Goal: Task Accomplishment & Management: Complete application form

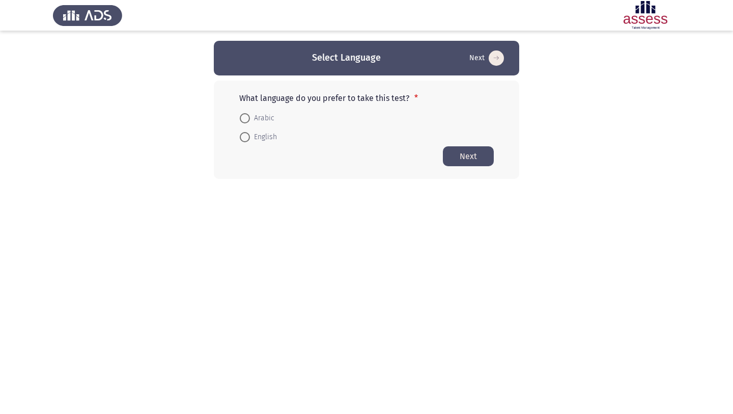
click at [249, 134] on span at bounding box center [245, 137] width 10 height 10
click at [249, 134] on input "English" at bounding box center [245, 137] width 10 height 10
radio input "true"
click at [470, 158] on button "Next" at bounding box center [468, 156] width 51 height 20
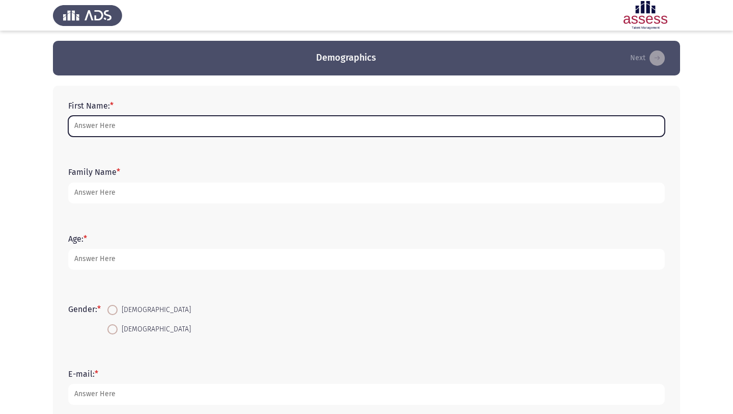
click at [249, 121] on input "First Name: *" at bounding box center [366, 126] width 597 height 21
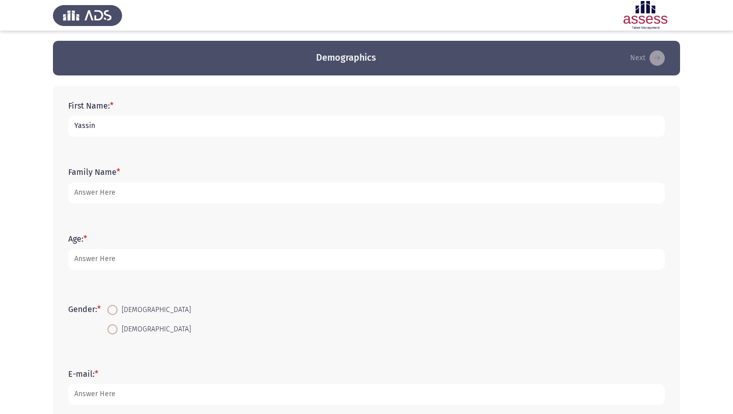
type input "Yassin"
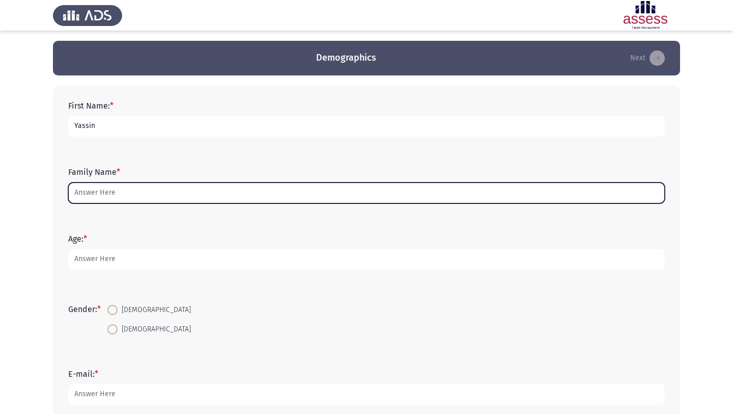
click at [143, 193] on input "Family Name *" at bounding box center [366, 192] width 597 height 21
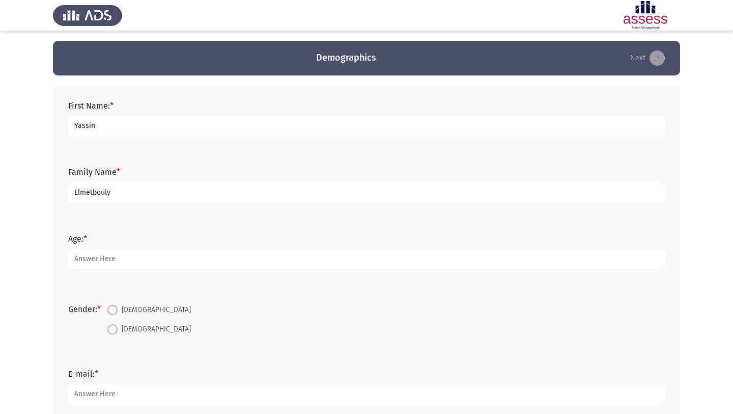
type input "Elmetbouly"
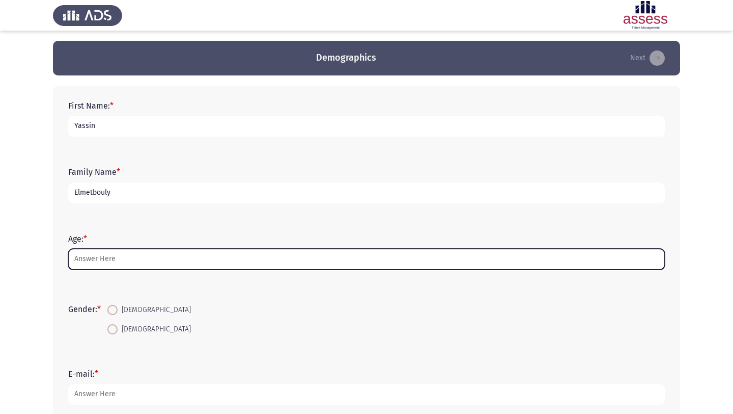
click at [158, 259] on input "Age: *" at bounding box center [366, 259] width 597 height 21
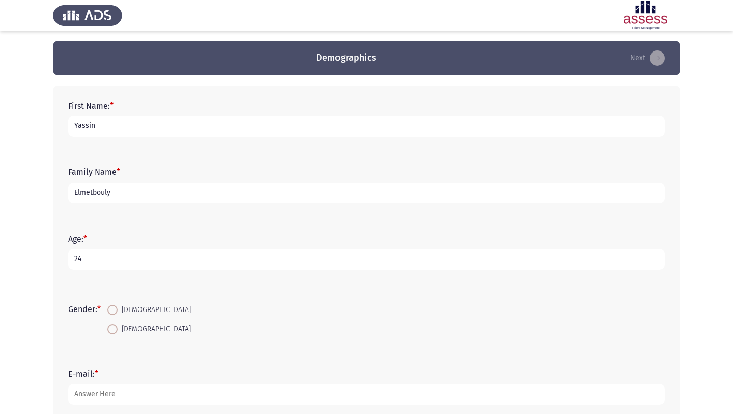
scroll to position [26, 0]
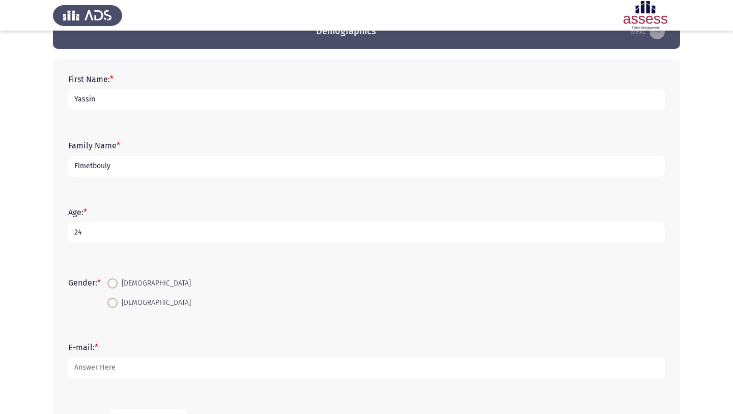
type input "24"
click at [127, 284] on span "[DEMOGRAPHIC_DATA]" at bounding box center [154, 283] width 73 height 12
click at [118, 284] on input "[DEMOGRAPHIC_DATA]" at bounding box center [112, 283] width 10 height 10
radio input "true"
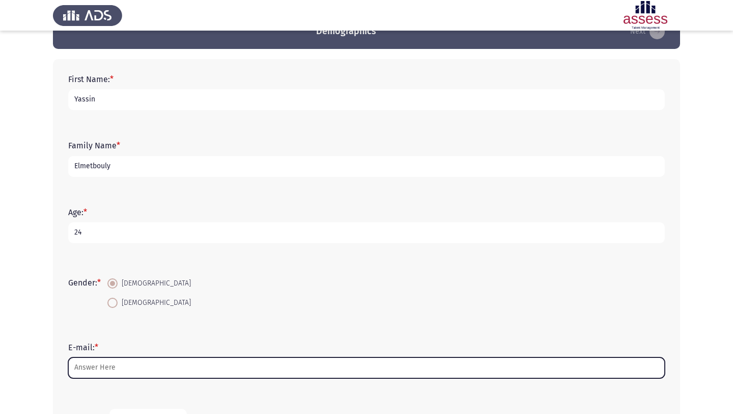
click at [127, 361] on input "E-mail: *" at bounding box center [366, 367] width 597 height 21
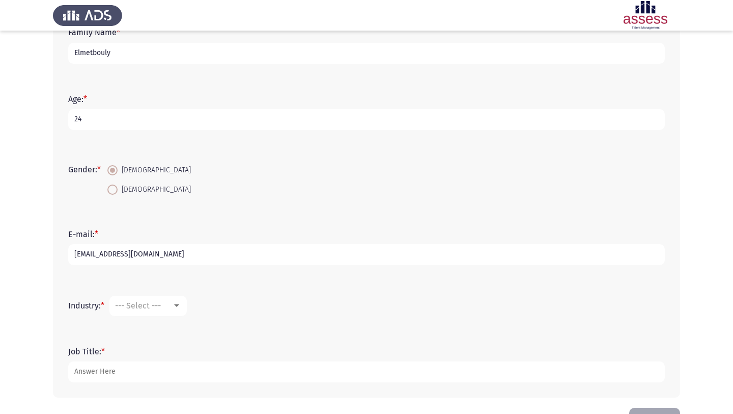
scroll to position [174, 0]
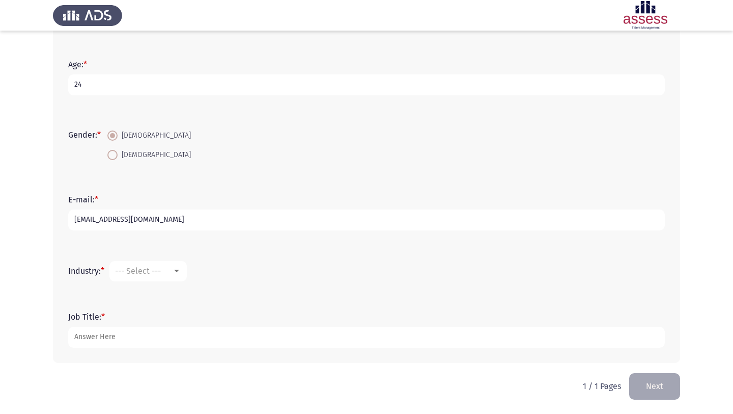
type input "[EMAIL_ADDRESS][DOMAIN_NAME]"
click at [158, 280] on mat-select "--- Select ---" at bounding box center [147, 271] width 77 height 20
click at [160, 268] on span "--- Select ---" at bounding box center [138, 271] width 46 height 10
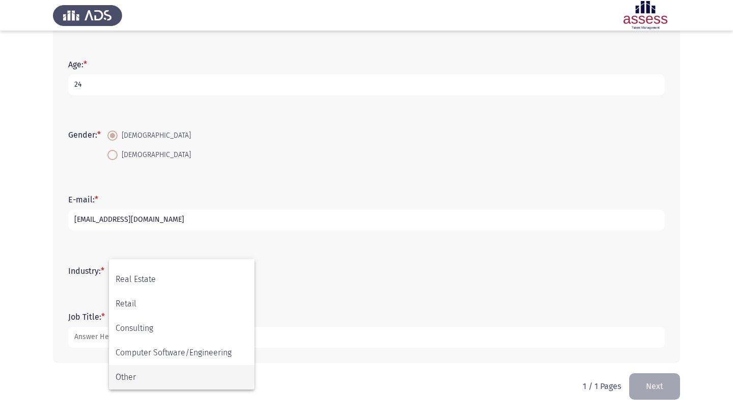
click at [174, 373] on span "Other" at bounding box center [182, 377] width 132 height 24
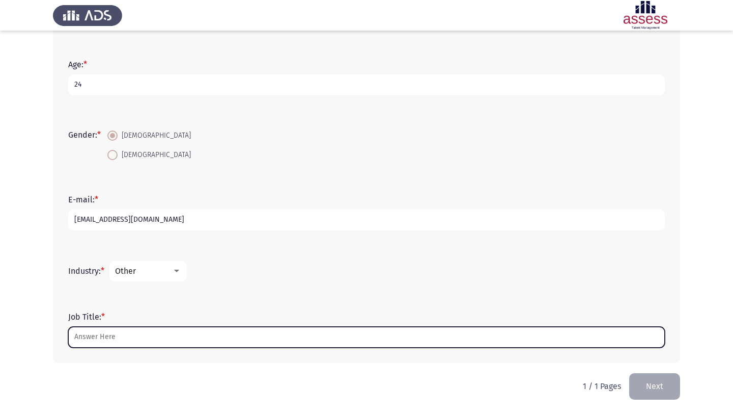
click at [149, 342] on input "Job Title: *" at bounding box center [366, 336] width 597 height 21
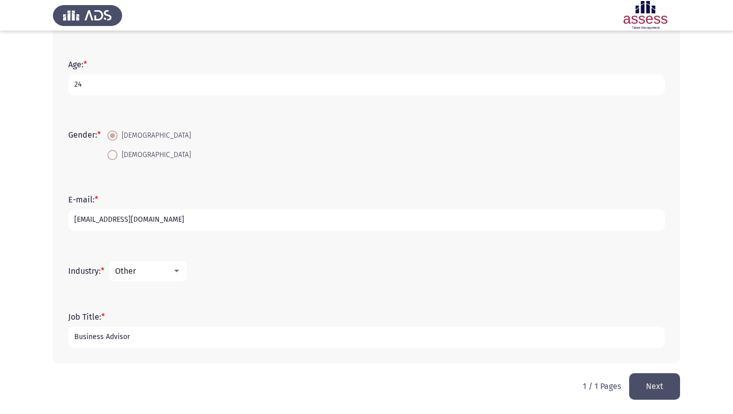
type input "Business Advisor"
click at [648, 395] on button "Next" at bounding box center [654, 386] width 51 height 26
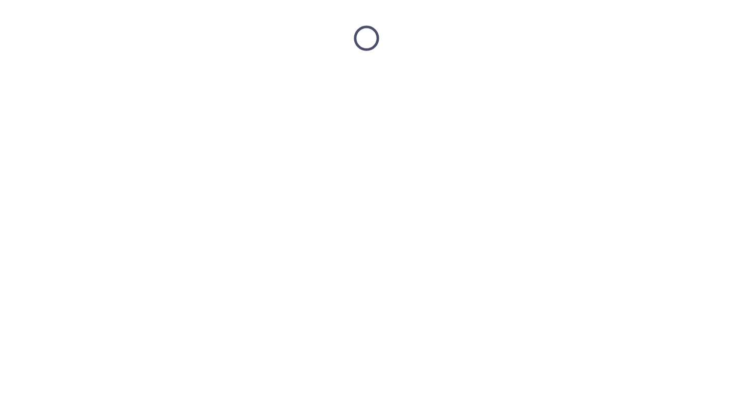
scroll to position [0, 0]
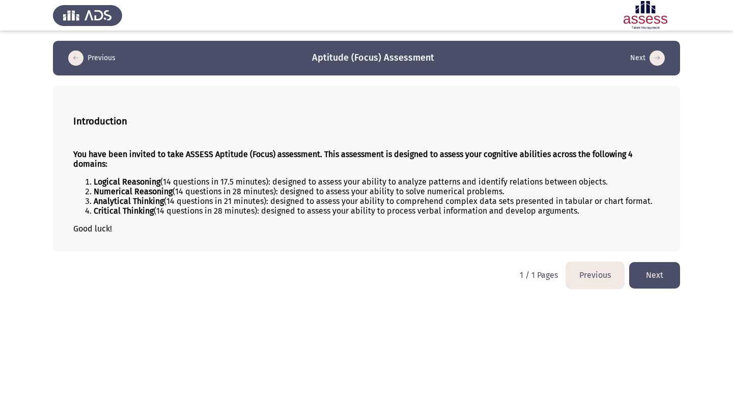
click at [670, 277] on button "Next" at bounding box center [654, 275] width 51 height 26
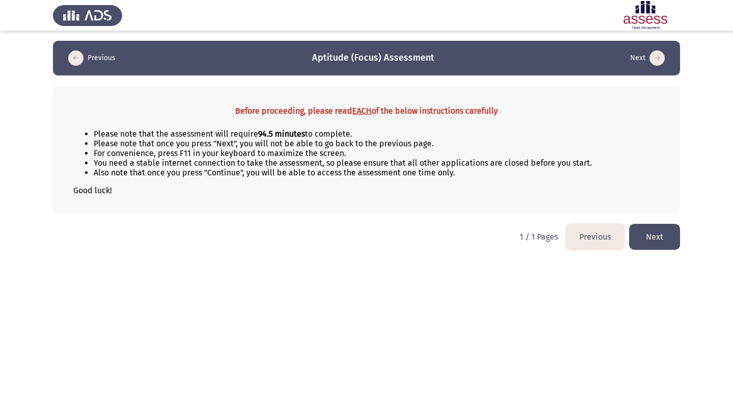
click at [671, 238] on button "Next" at bounding box center [654, 237] width 51 height 26
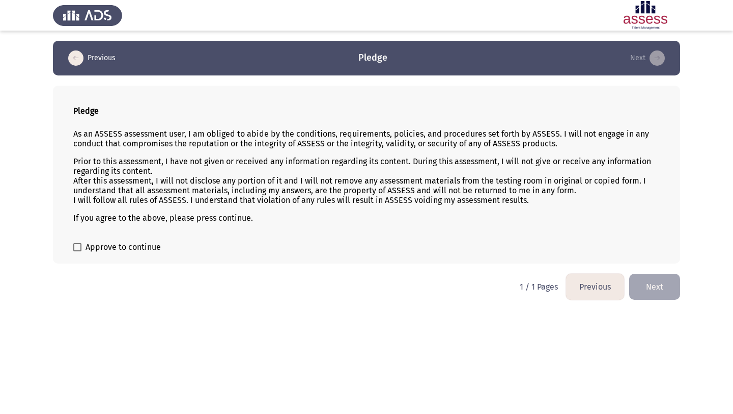
click at [109, 241] on span "Approve to continue" at bounding box center [123, 247] width 75 height 12
click at [77, 251] on input "Approve to continue" at bounding box center [77, 251] width 1 height 1
checkbox input "true"
click at [657, 294] on button "Next" at bounding box center [654, 286] width 51 height 26
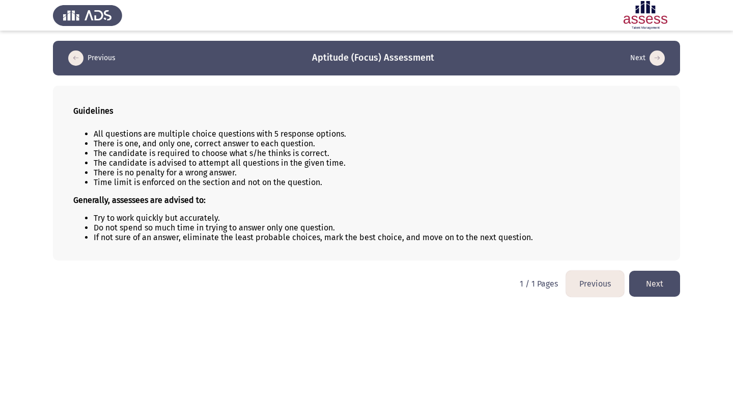
click at [675, 295] on button "Next" at bounding box center [654, 283] width 51 height 26
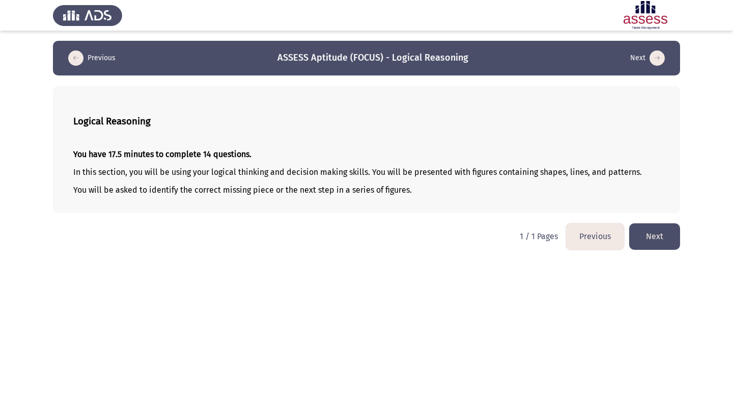
click at [671, 244] on button "Next" at bounding box center [654, 236] width 51 height 26
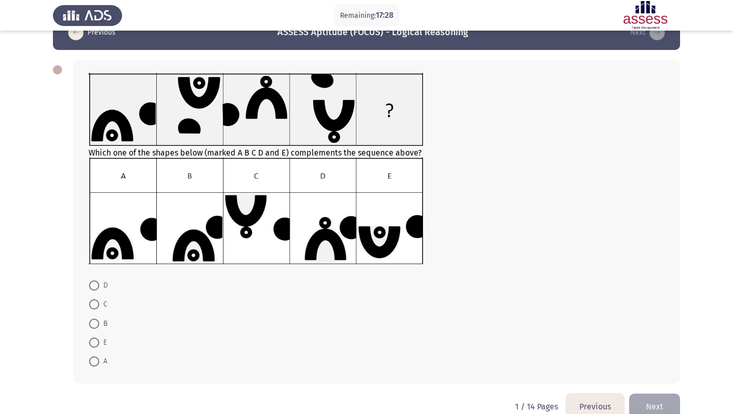
scroll to position [27, 0]
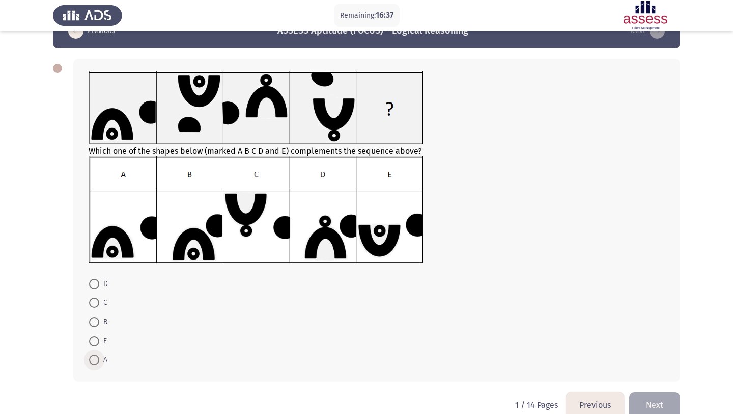
click at [96, 357] on span at bounding box center [94, 359] width 10 height 10
click at [96, 357] on input "A" at bounding box center [94, 359] width 10 height 10
radio input "true"
click at [670, 397] on button "Next" at bounding box center [654, 404] width 51 height 26
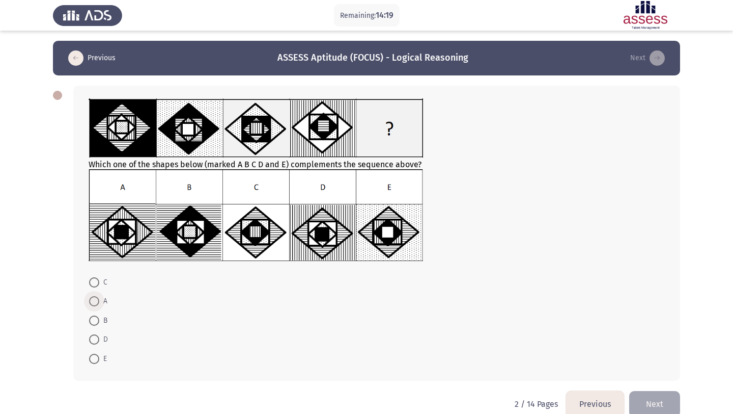
click at [99, 296] on label "A" at bounding box center [98, 301] width 18 height 12
click at [99, 296] on input "A" at bounding box center [94, 301] width 10 height 10
radio input "true"
click at [660, 398] on button "Next" at bounding box center [654, 403] width 51 height 26
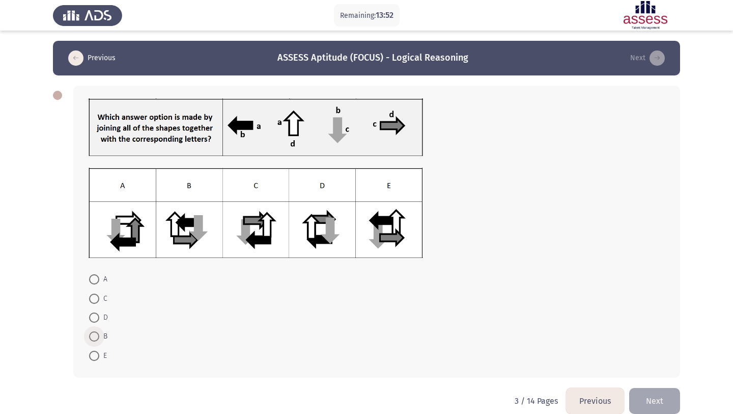
click at [103, 334] on span "B" at bounding box center [103, 336] width 8 height 12
click at [99, 334] on input "B" at bounding box center [94, 336] width 10 height 10
radio input "true"
click at [664, 398] on button "Next" at bounding box center [654, 400] width 51 height 26
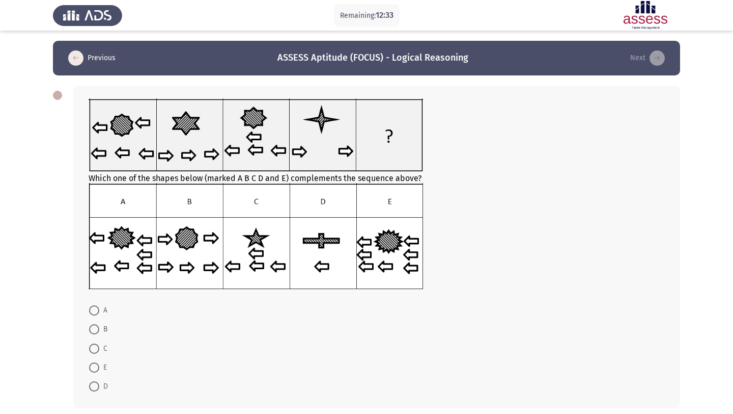
click at [100, 372] on span "E" at bounding box center [103, 367] width 8 height 12
click at [99, 372] on input "E" at bounding box center [94, 367] width 10 height 10
radio input "true"
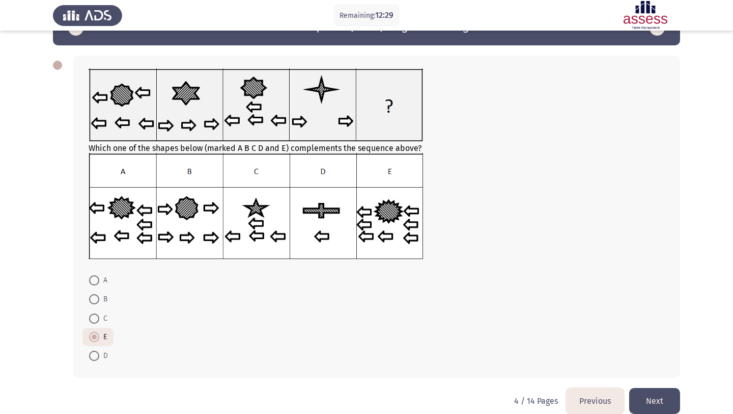
scroll to position [31, 0]
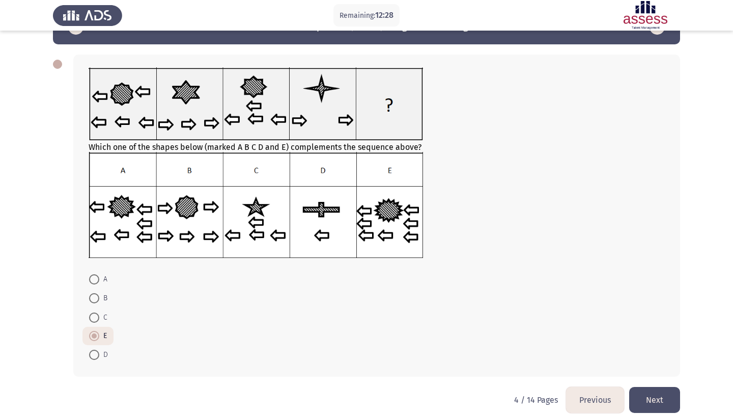
click at [652, 402] on button "Next" at bounding box center [654, 400] width 51 height 26
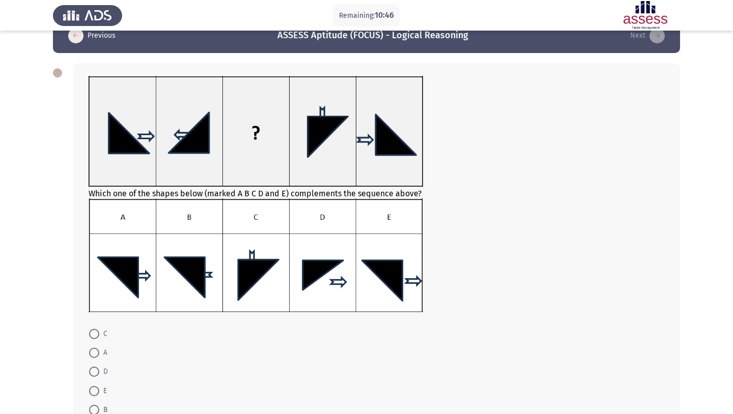
scroll to position [32, 0]
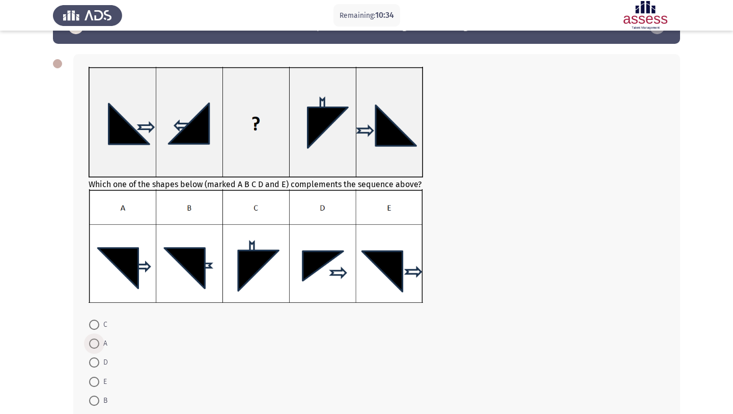
click at [102, 348] on span "A" at bounding box center [103, 343] width 8 height 12
click at [99, 348] on input "A" at bounding box center [94, 343] width 10 height 10
radio input "true"
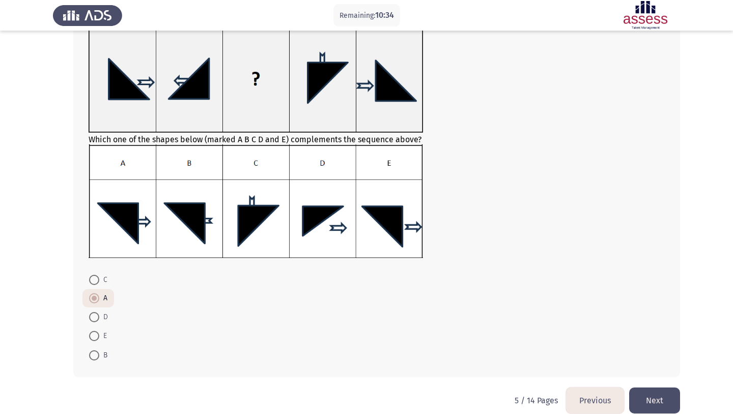
scroll to position [90, 0]
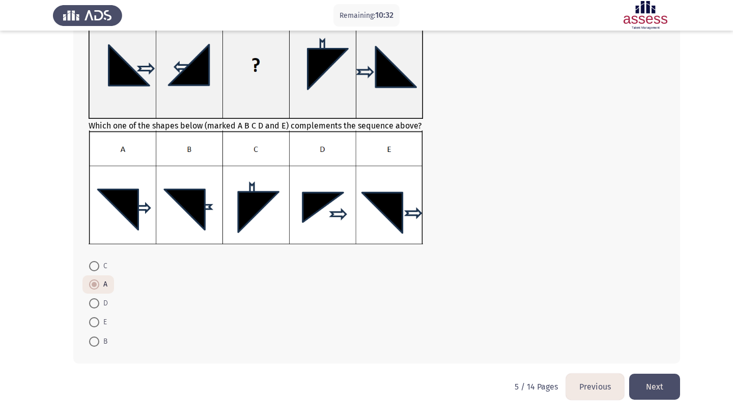
click at [649, 386] on button "Next" at bounding box center [654, 386] width 51 height 26
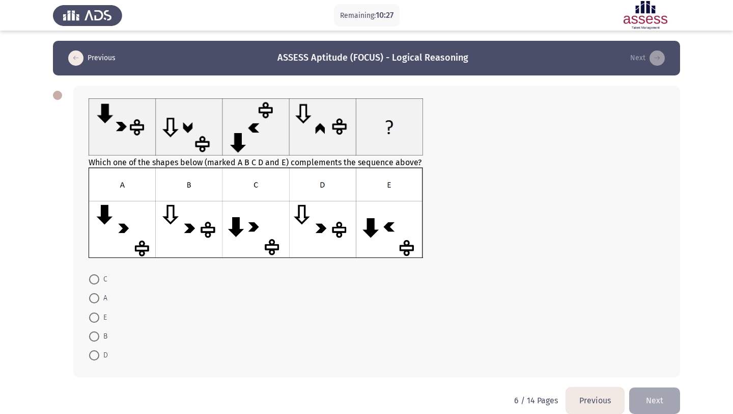
scroll to position [14, 0]
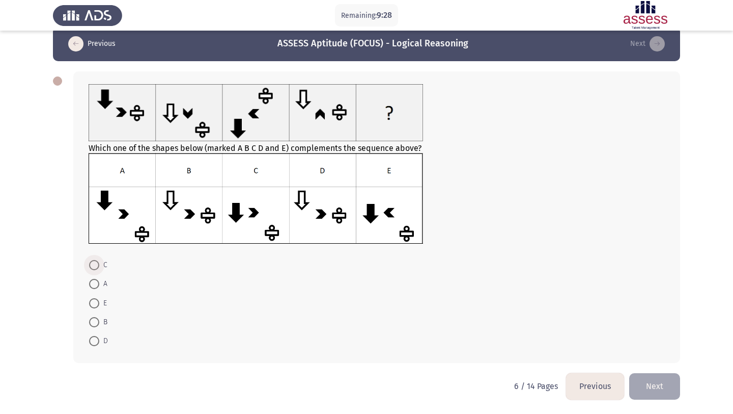
click at [101, 260] on span "C" at bounding box center [103, 265] width 8 height 12
click at [99, 260] on input "C" at bounding box center [94, 265] width 10 height 10
radio input "true"
click at [668, 380] on button "Next" at bounding box center [654, 386] width 51 height 26
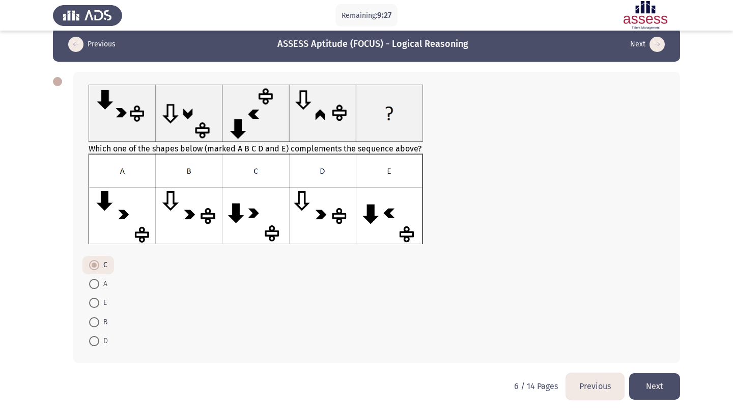
scroll to position [0, 0]
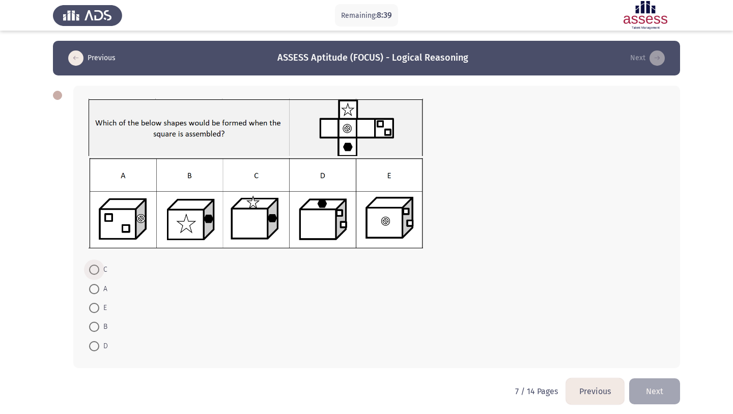
click at [107, 269] on span "C" at bounding box center [103, 269] width 8 height 12
click at [99, 269] on input "C" at bounding box center [94, 269] width 10 height 10
radio input "true"
click at [643, 387] on button "Next" at bounding box center [654, 390] width 51 height 26
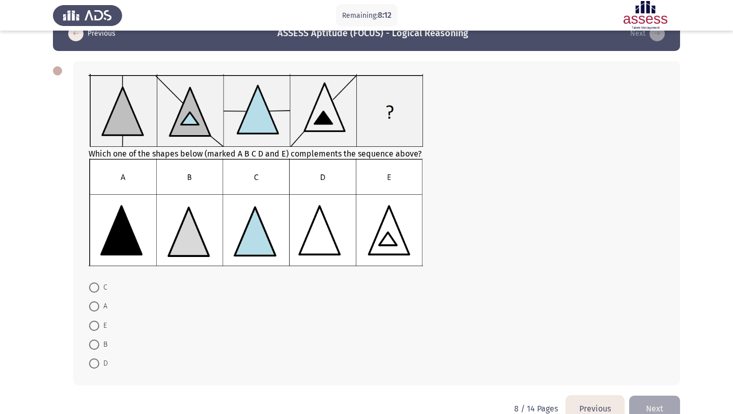
scroll to position [29, 0]
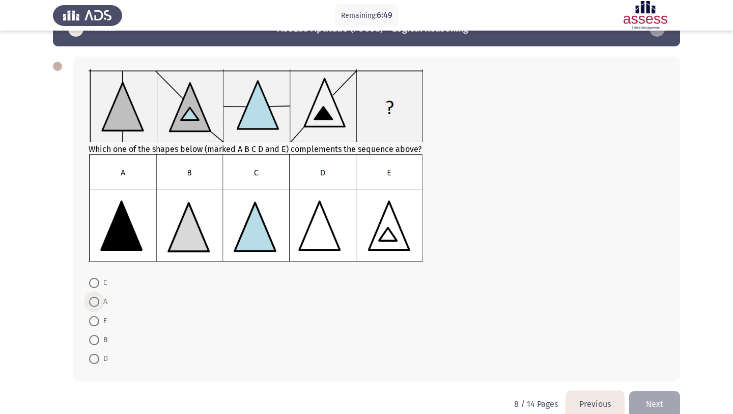
click at [101, 297] on span "A" at bounding box center [103, 301] width 8 height 12
click at [99, 297] on input "A" at bounding box center [94, 301] width 10 height 10
radio input "true"
click at [674, 400] on button "Next" at bounding box center [654, 403] width 51 height 26
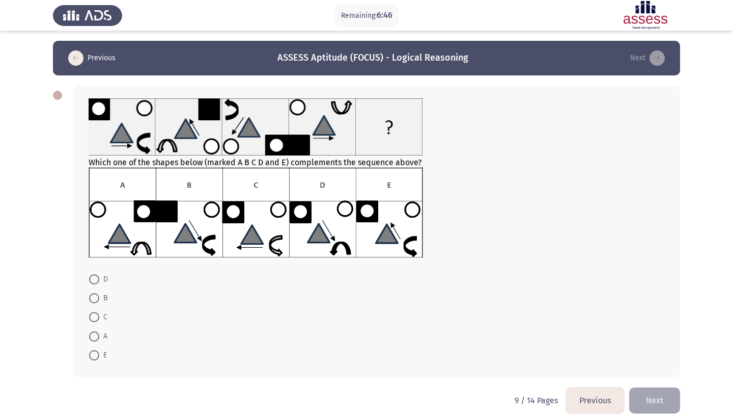
scroll to position [14, 0]
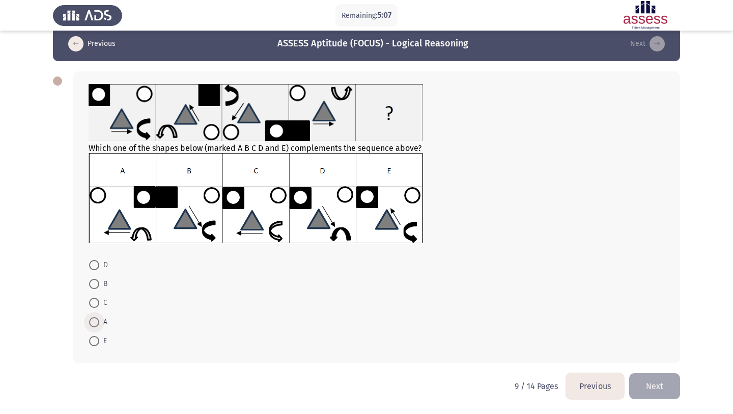
click at [105, 322] on span "A" at bounding box center [103, 322] width 8 height 12
click at [99, 322] on input "A" at bounding box center [94, 322] width 10 height 10
radio input "true"
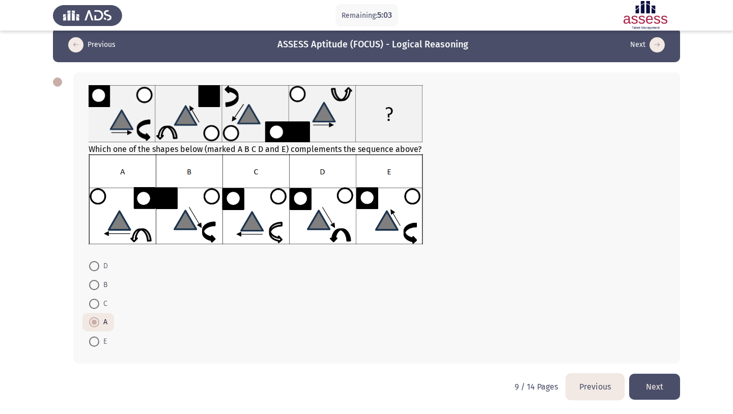
click at [659, 390] on button "Next" at bounding box center [654, 386] width 51 height 26
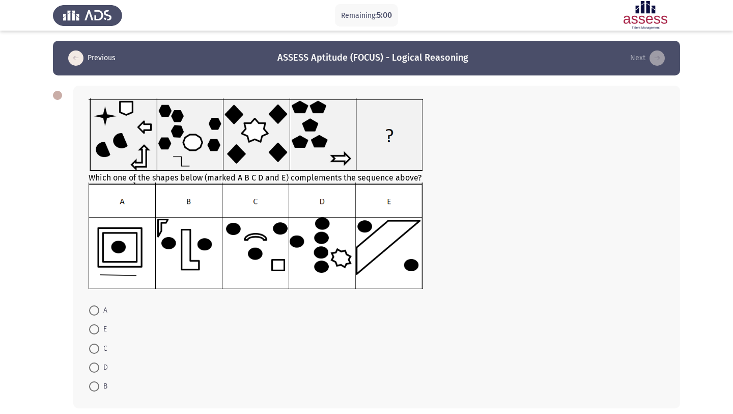
scroll to position [29, 0]
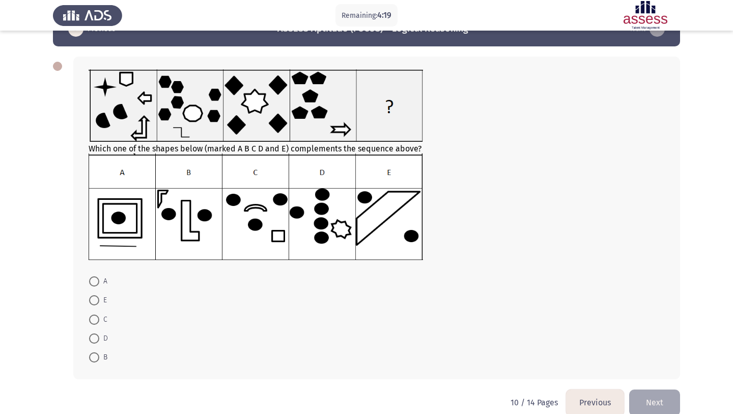
click at [99, 333] on span "D" at bounding box center [103, 338] width 9 height 12
click at [99, 333] on input "D" at bounding box center [94, 338] width 10 height 10
radio input "true"
click at [657, 402] on button "Next" at bounding box center [654, 402] width 51 height 26
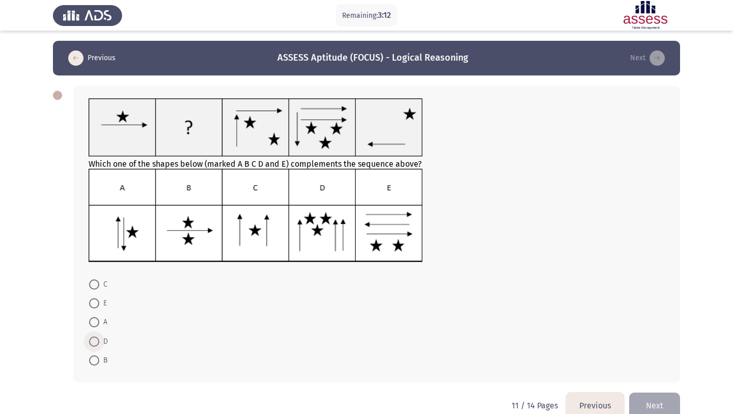
click at [100, 342] on span "D" at bounding box center [103, 341] width 9 height 12
click at [99, 342] on input "D" at bounding box center [94, 341] width 10 height 10
radio input "true"
click at [648, 409] on button "Next" at bounding box center [654, 405] width 51 height 26
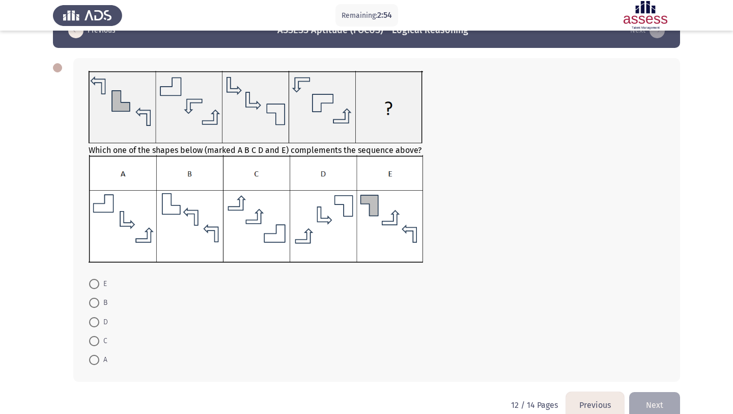
scroll to position [46, 0]
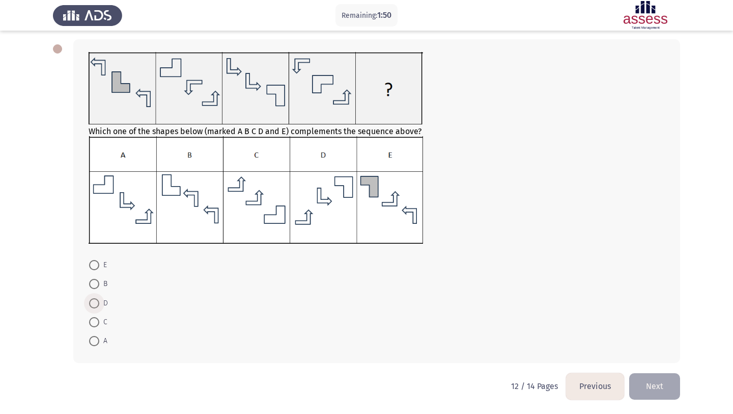
click at [92, 303] on span at bounding box center [94, 303] width 10 height 10
click at [92, 303] on input "D" at bounding box center [94, 303] width 10 height 10
radio input "true"
click at [667, 386] on button "Next" at bounding box center [654, 386] width 51 height 26
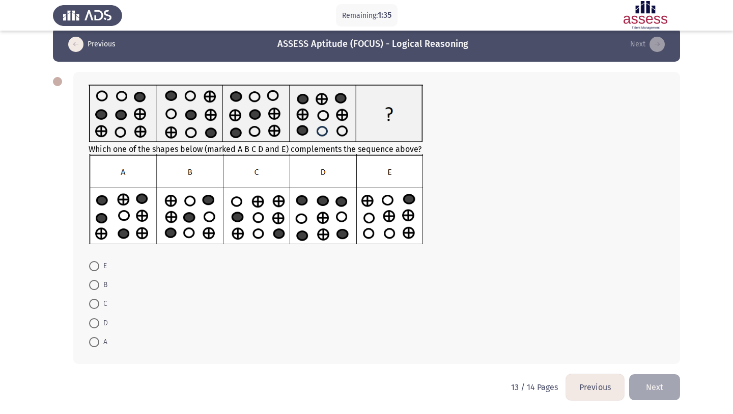
scroll to position [15, 0]
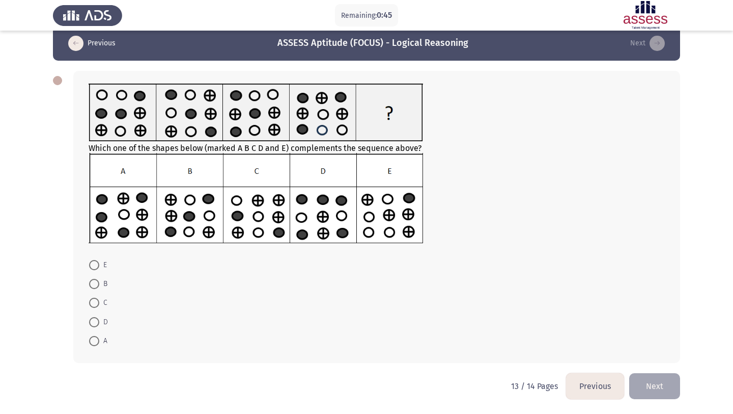
click at [109, 324] on mat-radio-button "D" at bounding box center [99, 321] width 32 height 19
click at [108, 324] on mat-radio-button "D" at bounding box center [99, 321] width 32 height 19
click at [107, 324] on span "D" at bounding box center [103, 322] width 9 height 12
click at [99, 324] on input "D" at bounding box center [94, 322] width 10 height 10
radio input "true"
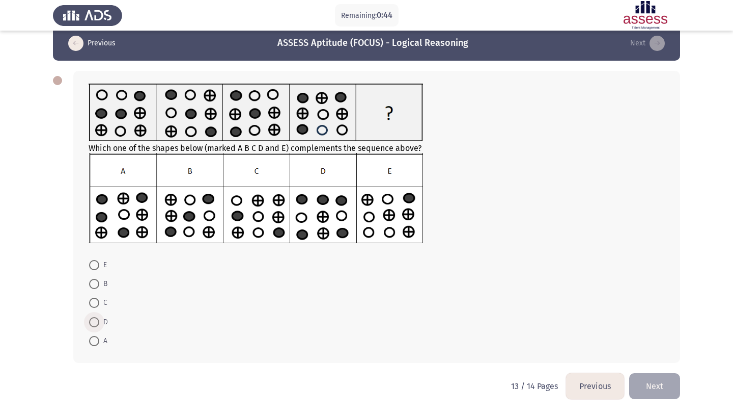
scroll to position [14, 0]
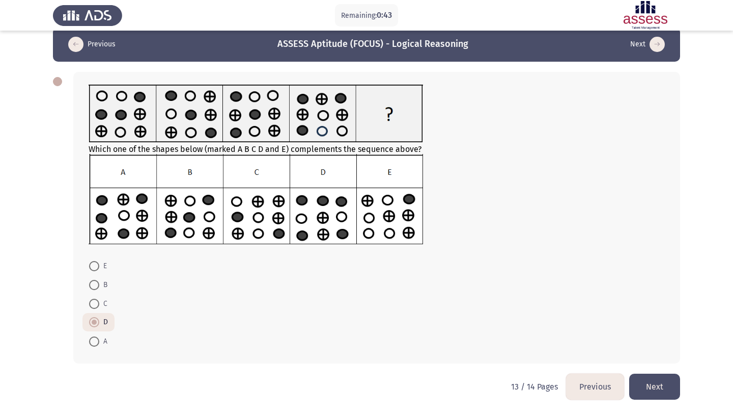
click at [678, 389] on button "Next" at bounding box center [654, 386] width 51 height 26
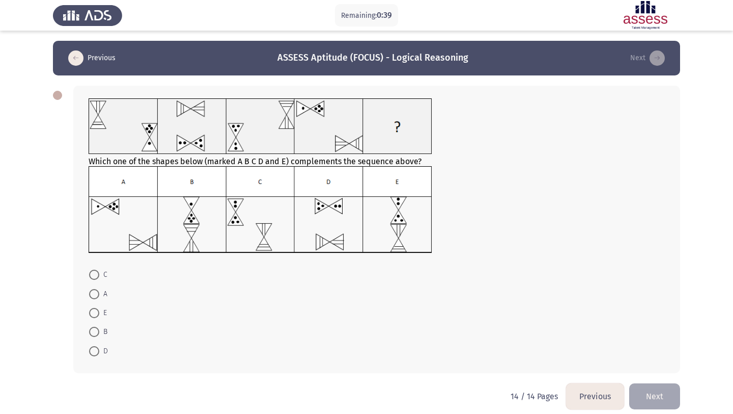
scroll to position [10, 0]
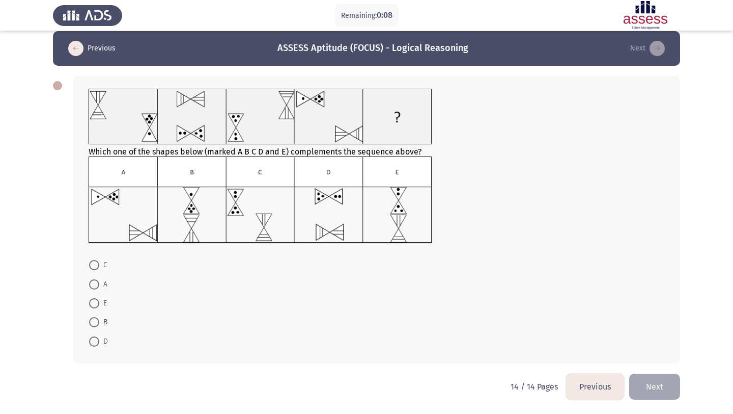
click at [102, 262] on span "C" at bounding box center [103, 265] width 8 height 12
click at [99, 262] on input "C" at bounding box center [94, 265] width 10 height 10
radio input "true"
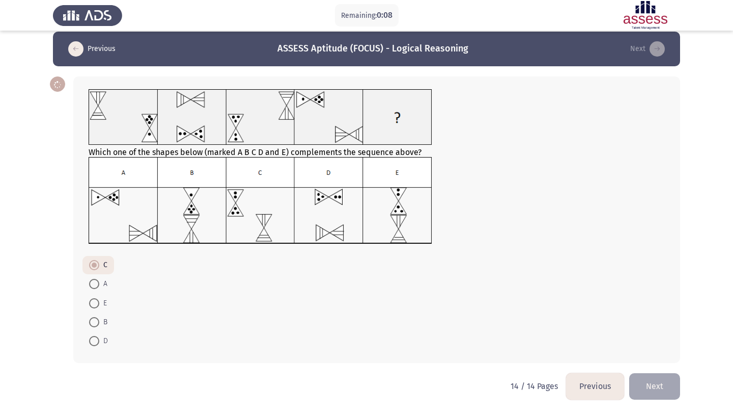
scroll to position [9, 0]
click at [669, 383] on button "Next" at bounding box center [654, 386] width 51 height 26
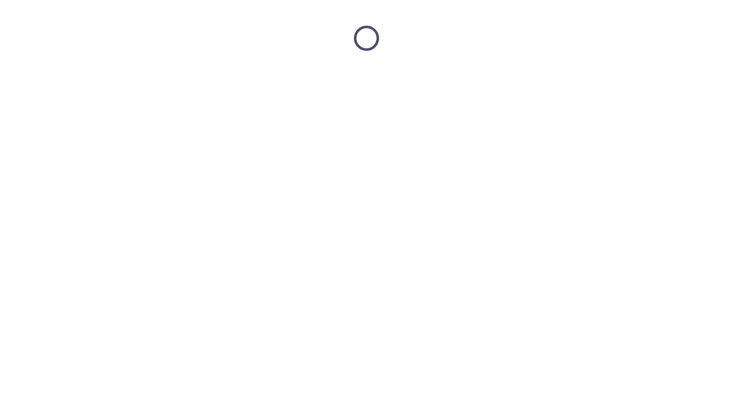
scroll to position [0, 0]
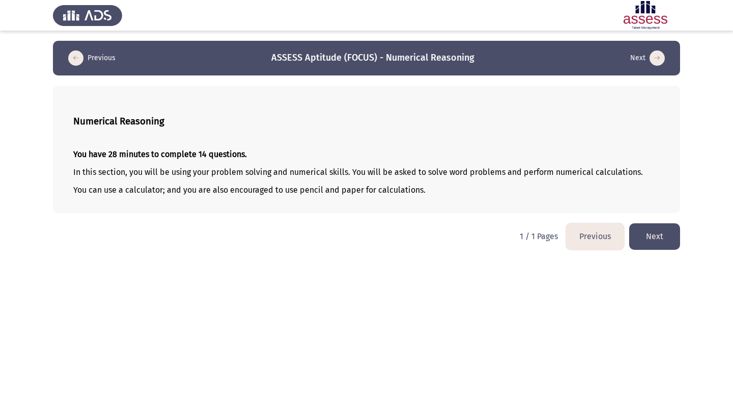
click at [668, 239] on button "Next" at bounding box center [654, 236] width 51 height 26
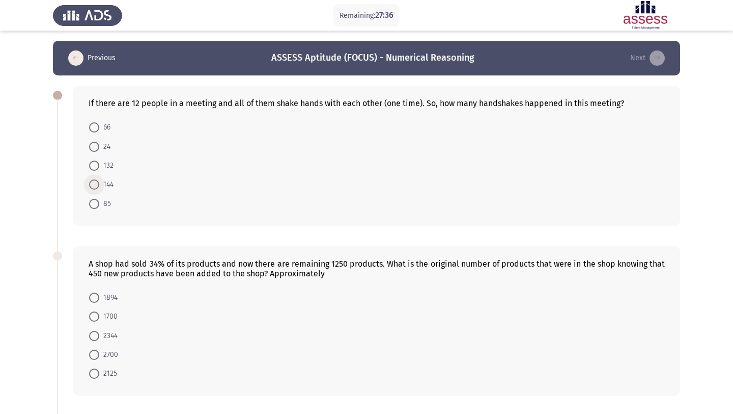
click at [105, 181] on span "144" at bounding box center [106, 184] width 14 height 12
click at [99, 181] on input "144" at bounding box center [94, 184] width 10 height 10
radio input "true"
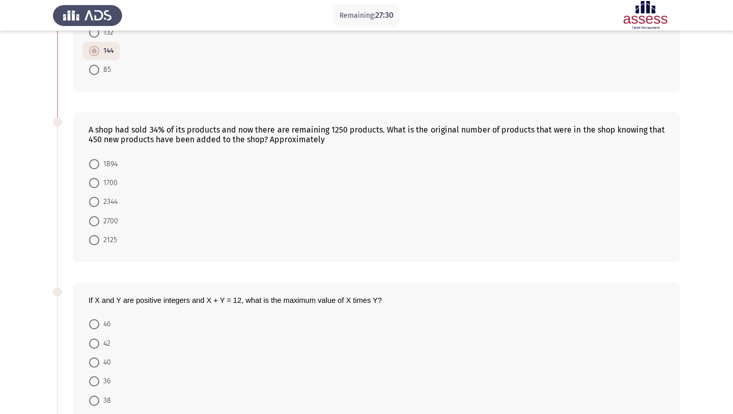
scroll to position [132, 0]
drag, startPoint x: 346, startPoint y: 137, endPoint x: 137, endPoint y: 131, distance: 208.9
click at [138, 131] on div "A shop had sold 34% of its products and now there are remaining 1250 products. …" at bounding box center [377, 134] width 577 height 19
drag, startPoint x: 151, startPoint y: 139, endPoint x: 147, endPoint y: 130, distance: 9.8
click at [147, 130] on div "A shop had sold 34% of its products and now there are remaining 1250 products. …" at bounding box center [377, 134] width 577 height 19
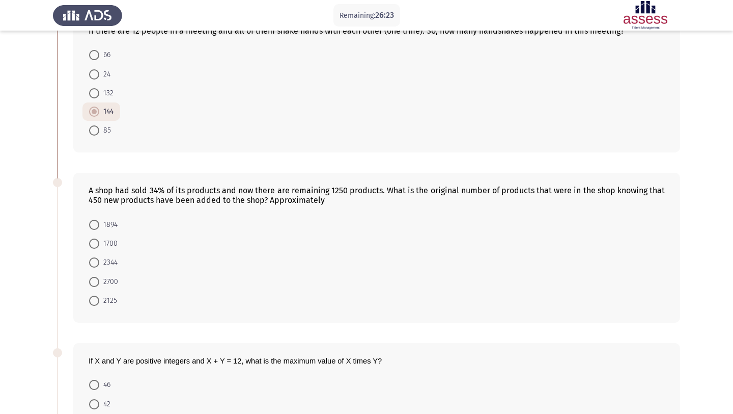
scroll to position [73, 0]
click at [103, 220] on span "1894" at bounding box center [108, 224] width 18 height 12
click at [99, 220] on input "1894" at bounding box center [94, 224] width 10 height 10
radio input "true"
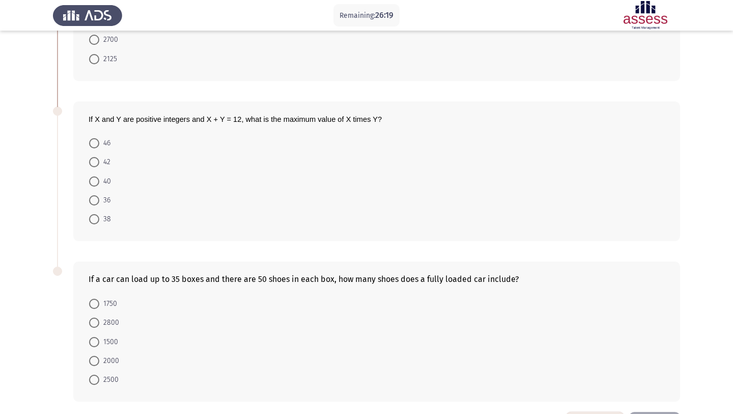
scroll to position [319, 0]
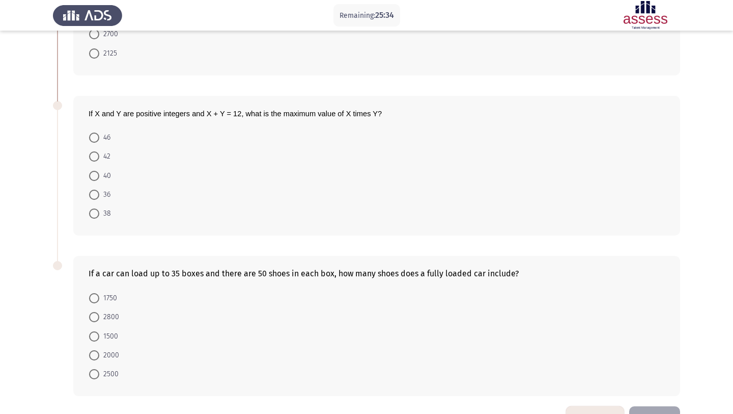
click at [108, 196] on span "36" at bounding box center [104, 194] width 11 height 12
click at [99, 196] on input "36" at bounding box center [94, 194] width 10 height 10
radio input "true"
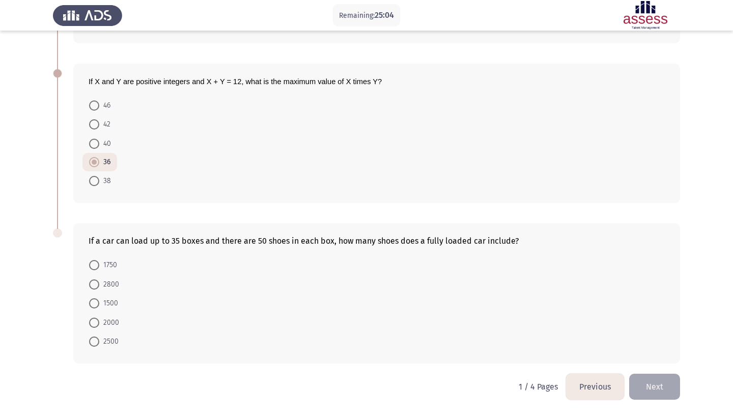
click at [115, 264] on span "1750" at bounding box center [108, 265] width 18 height 12
click at [99, 264] on input "1750" at bounding box center [94, 265] width 10 height 10
radio input "true"
click at [647, 376] on button "Next" at bounding box center [654, 386] width 51 height 26
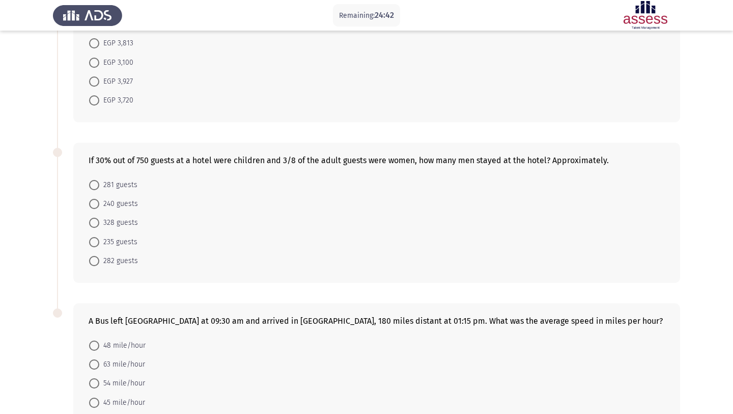
scroll to position [0, 0]
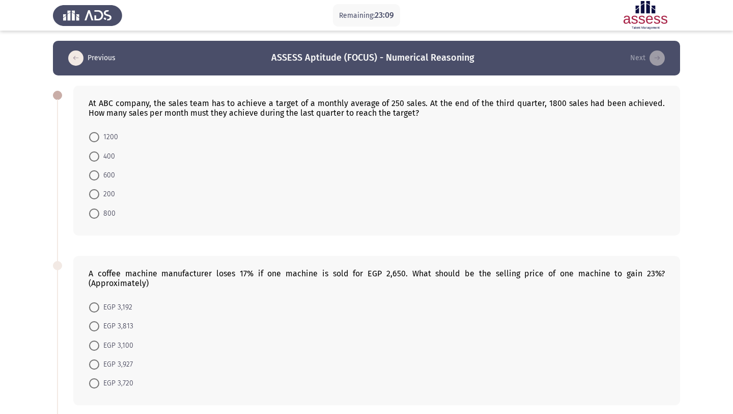
click at [105, 189] on span "200" at bounding box center [107, 194] width 16 height 12
click at [99, 189] on input "200" at bounding box center [94, 194] width 10 height 10
radio input "true"
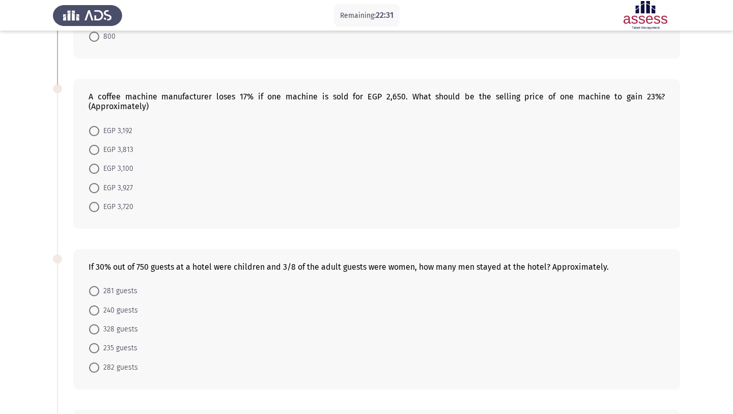
scroll to position [177, 0]
click at [128, 187] on span "EGP 3,927" at bounding box center [116, 186] width 34 height 12
click at [99, 187] on input "EGP 3,927" at bounding box center [94, 186] width 10 height 10
radio input "true"
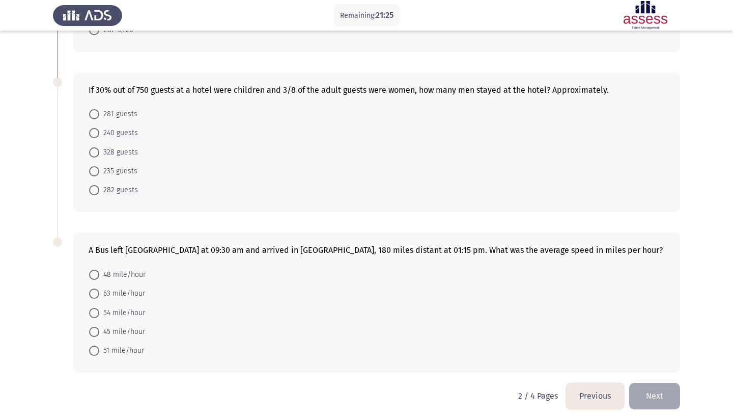
scroll to position [362, 0]
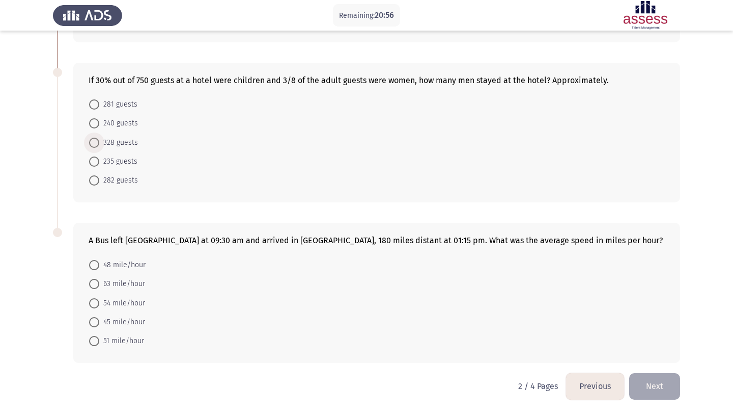
click at [124, 137] on span "328 guests" at bounding box center [118, 142] width 39 height 12
click at [99, 138] on input "328 guests" at bounding box center [94, 143] width 10 height 10
radio input "true"
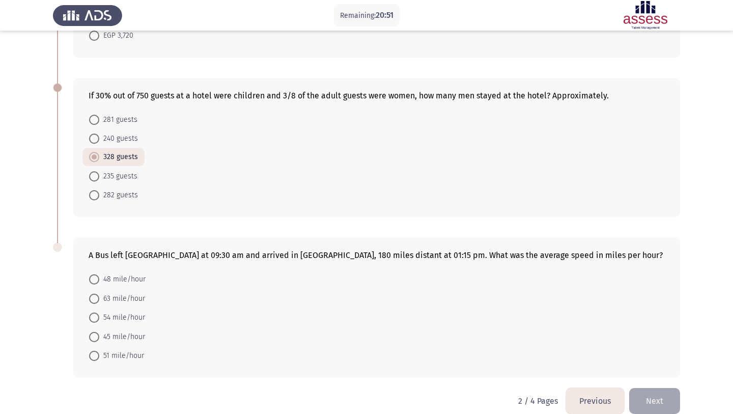
scroll to position [361, 0]
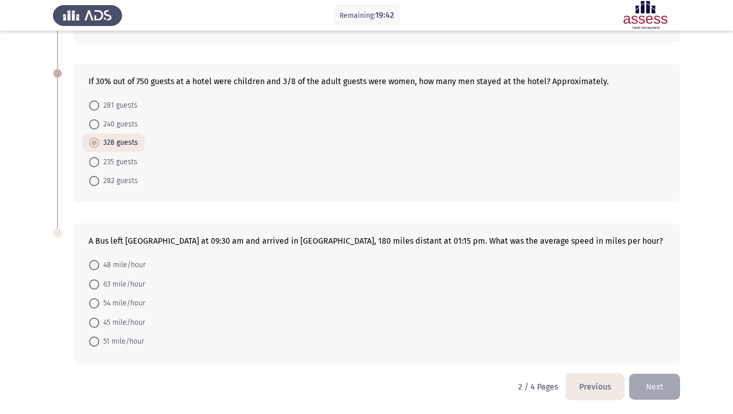
click at [138, 265] on span "48 mile/hour" at bounding box center [122, 265] width 46 height 12
click at [99, 265] on input "48 mile/hour" at bounding box center [94, 265] width 10 height 10
radio input "true"
click at [668, 392] on button "Next" at bounding box center [654, 386] width 51 height 26
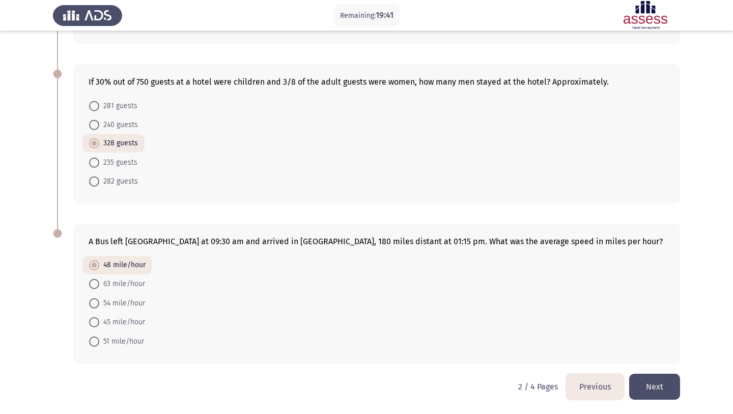
scroll to position [0, 0]
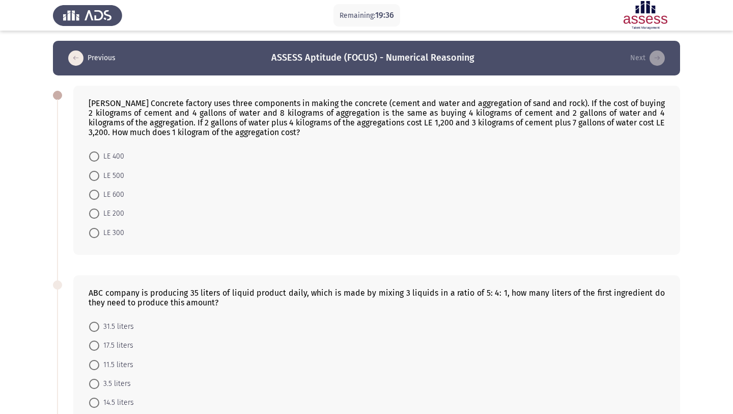
drag, startPoint x: 313, startPoint y: 119, endPoint x: 259, endPoint y: 121, distance: 53.5
click at [260, 121] on div "[PERSON_NAME] Concrete factory uses three components in making the concrete (ce…" at bounding box center [377, 117] width 577 height 39
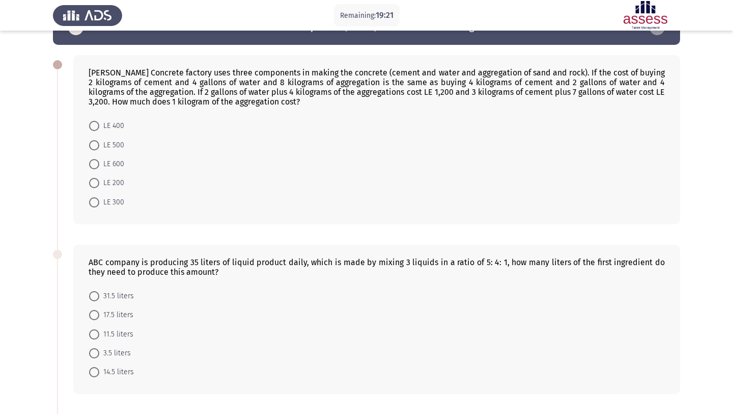
scroll to position [39, 0]
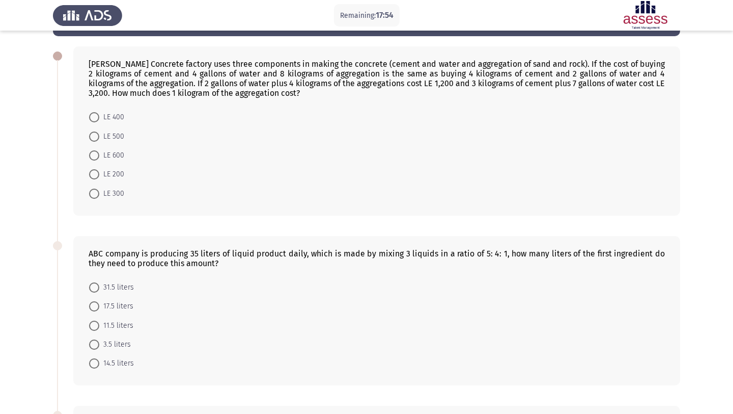
click at [120, 115] on span "LE 400" at bounding box center [111, 117] width 25 height 12
click at [99, 115] on input "LE 400" at bounding box center [94, 117] width 10 height 10
radio input "true"
click at [125, 306] on span "17.5 liters" at bounding box center [116, 305] width 34 height 12
click at [99, 306] on input "17.5 liters" at bounding box center [94, 305] width 10 height 10
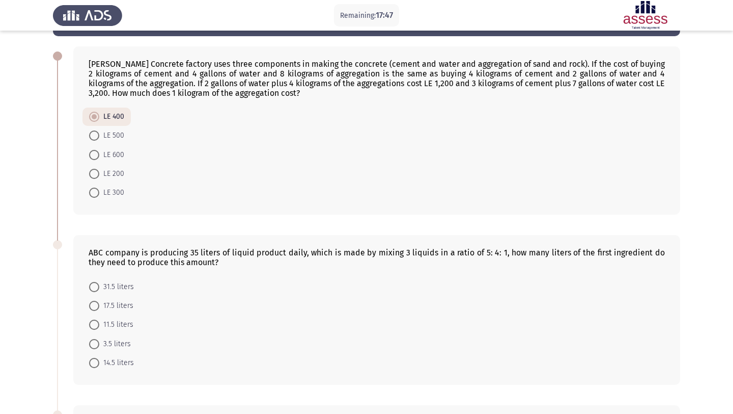
radio input "true"
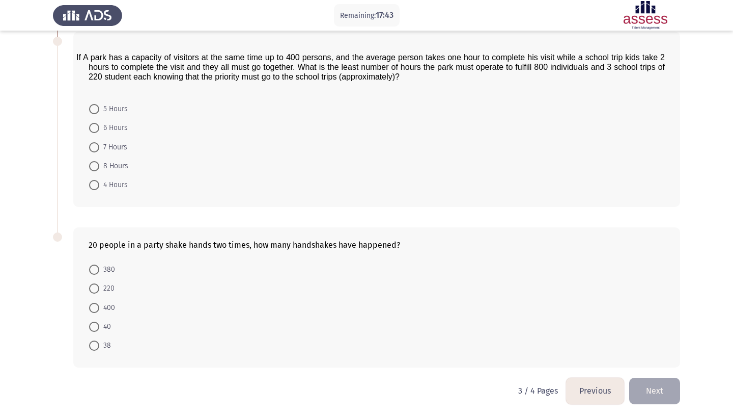
scroll to position [417, 0]
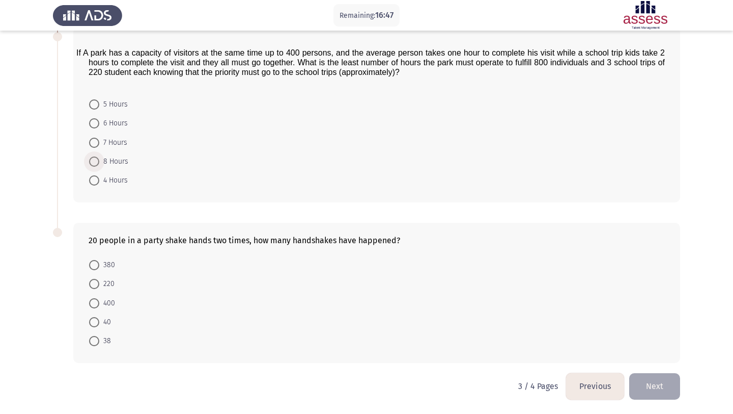
click at [110, 162] on span "8 Hours" at bounding box center [113, 161] width 29 height 12
click at [99, 162] on input "8 Hours" at bounding box center [94, 161] width 10 height 10
radio input "true"
click at [111, 262] on span "380" at bounding box center [107, 265] width 16 height 12
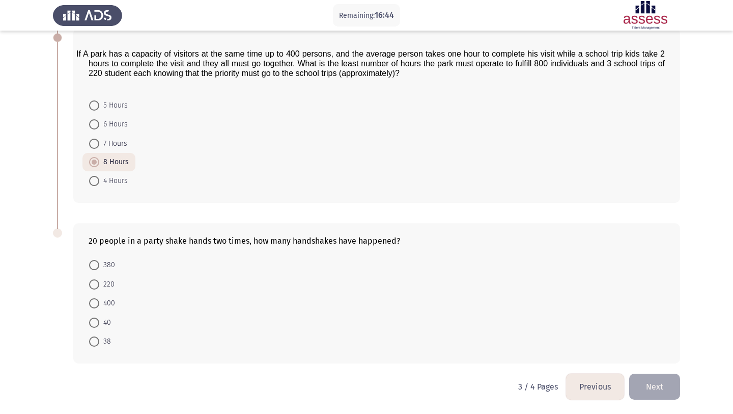
click at [99, 262] on input "380" at bounding box center [94, 265] width 10 height 10
radio input "true"
click at [651, 388] on button "Next" at bounding box center [654, 386] width 51 height 26
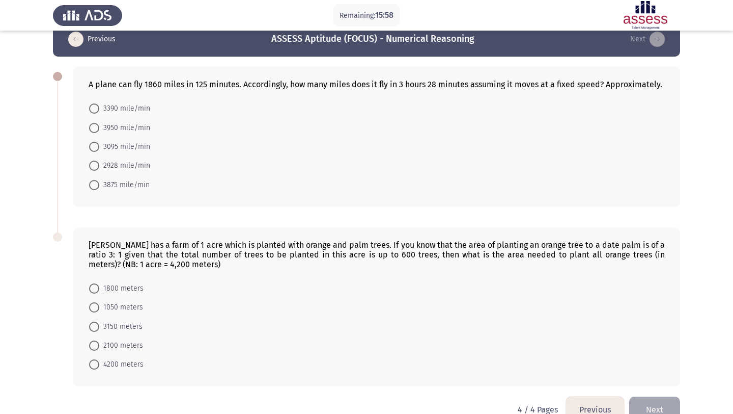
scroll to position [26, 0]
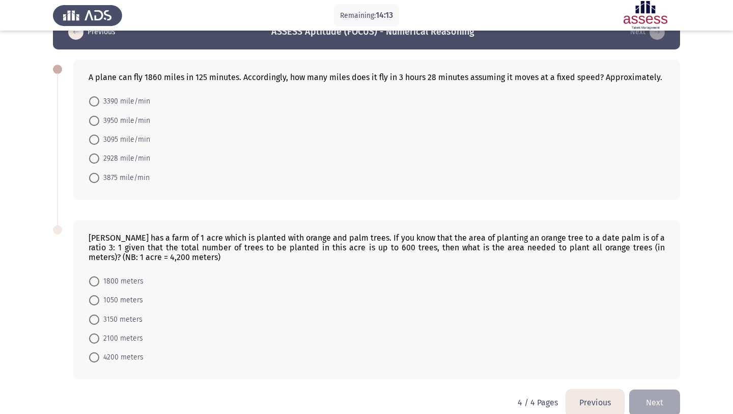
click at [121, 143] on span "3095 mile/min" at bounding box center [124, 139] width 51 height 12
click at [99, 143] on input "3095 mile/min" at bounding box center [94, 139] width 10 height 10
radio input "true"
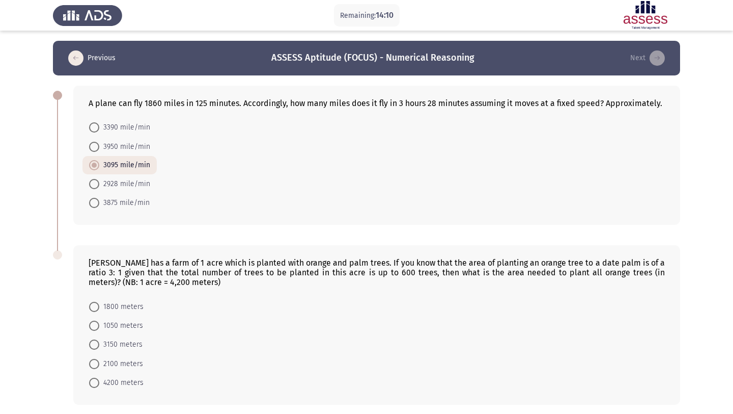
scroll to position [42, 0]
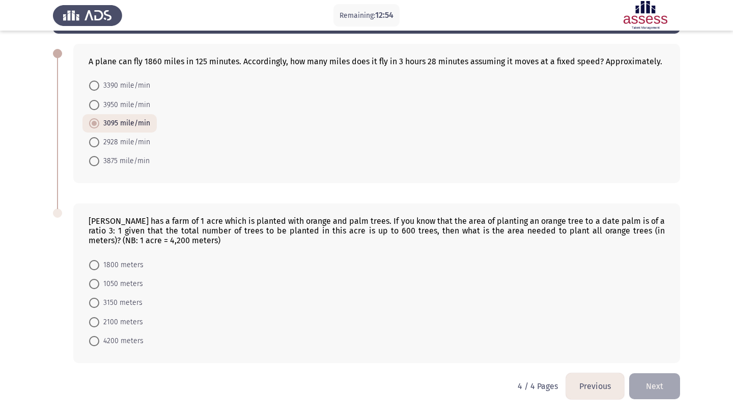
click at [126, 305] on span "3150 meters" at bounding box center [120, 302] width 43 height 12
click at [99, 305] on input "3150 meters" at bounding box center [94, 302] width 10 height 10
radio input "true"
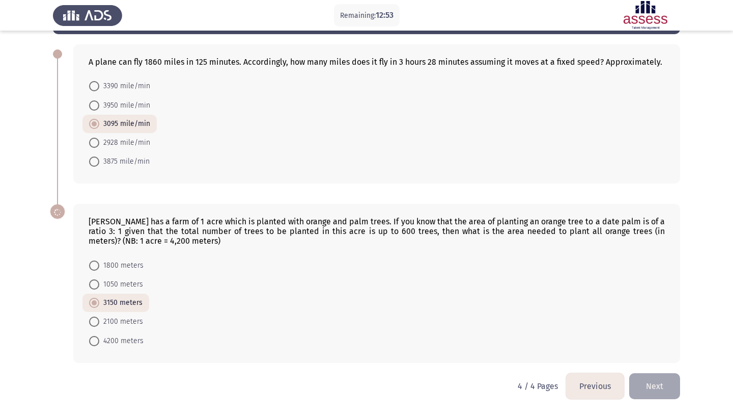
scroll to position [41, 0]
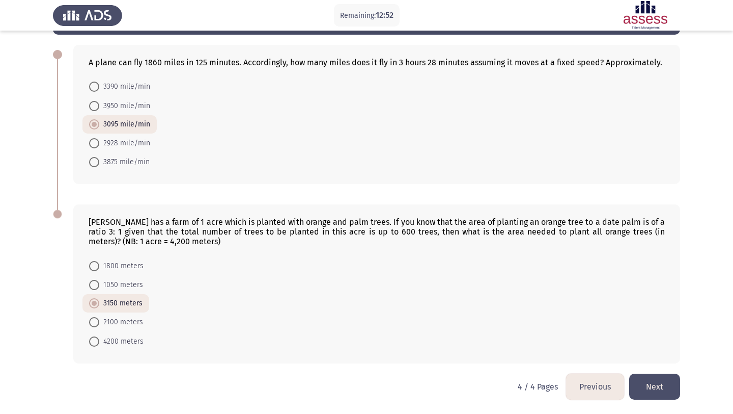
click at [652, 390] on button "Next" at bounding box center [654, 386] width 51 height 26
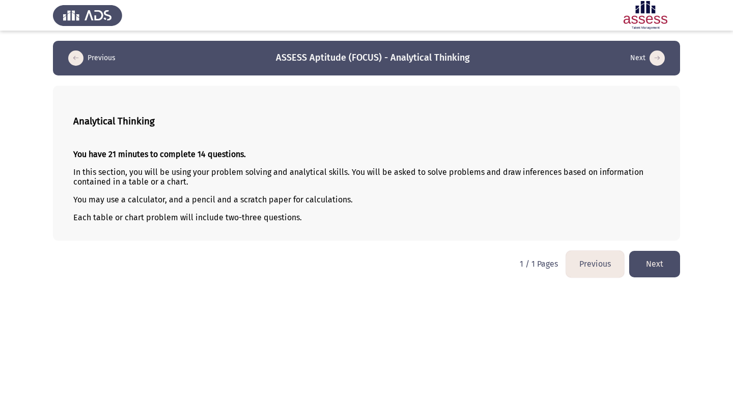
click at [661, 259] on button "Next" at bounding box center [654, 264] width 51 height 26
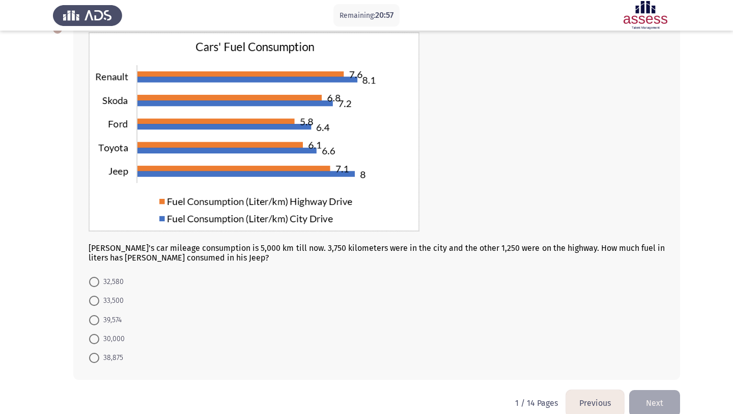
scroll to position [69, 0]
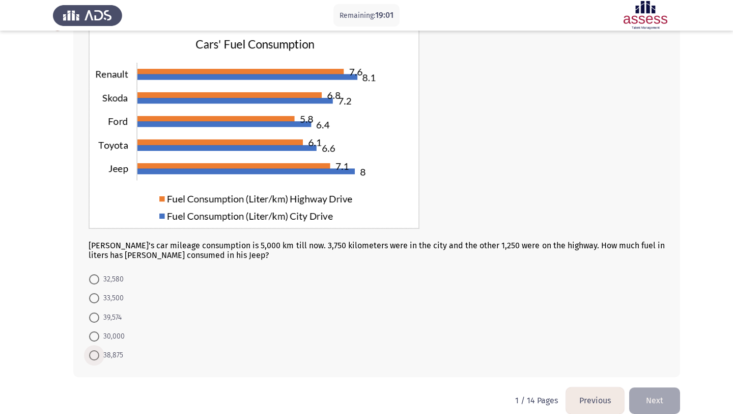
click at [118, 357] on span "38,875" at bounding box center [111, 355] width 24 height 12
click at [99, 357] on input "38,875" at bounding box center [94, 355] width 10 height 10
radio input "true"
click at [662, 399] on button "Next" at bounding box center [654, 400] width 51 height 26
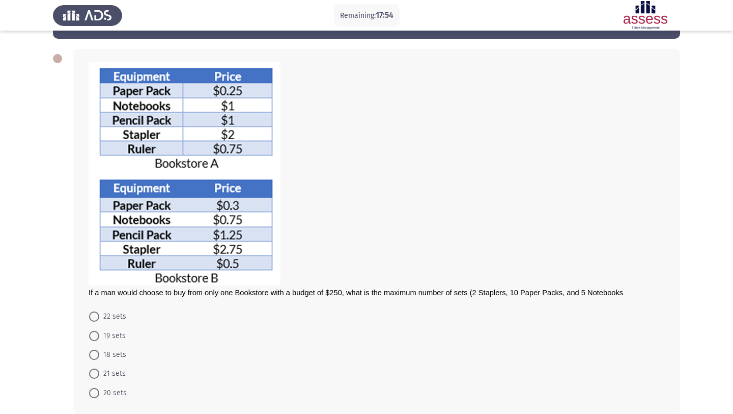
scroll to position [37, 0]
click at [103, 373] on span "21 sets" at bounding box center [112, 373] width 26 height 12
click at [99, 373] on input "21 sets" at bounding box center [94, 373] width 10 height 10
radio input "true"
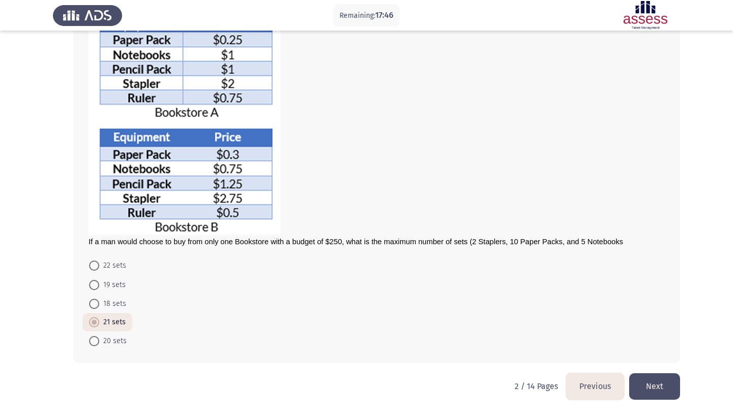
click at [668, 383] on button "Next" at bounding box center [654, 386] width 51 height 26
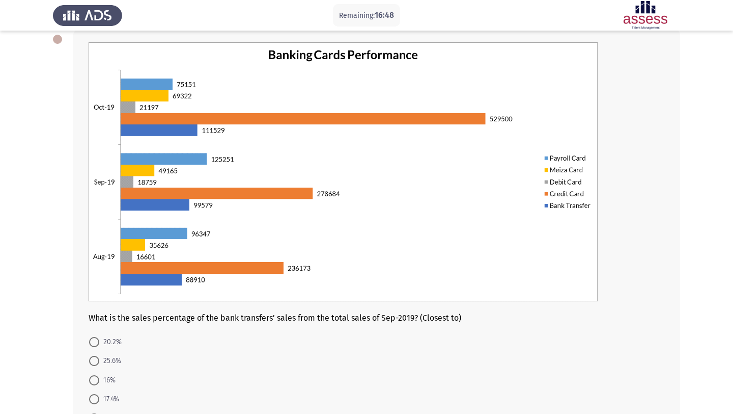
scroll to position [90, 0]
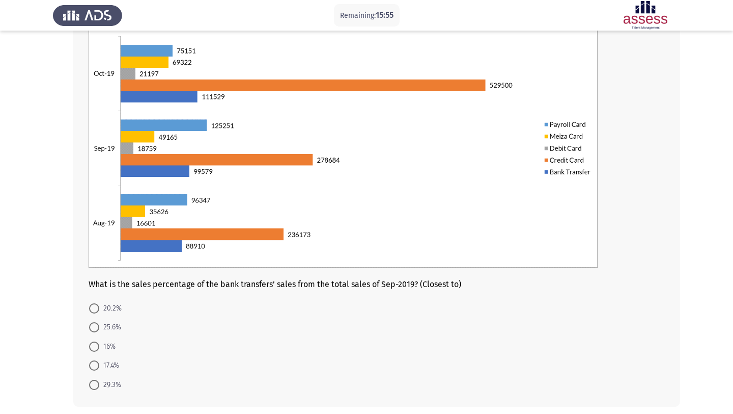
click at [103, 364] on span "17.4%" at bounding box center [109, 365] width 20 height 12
click at [99, 364] on input "17.4%" at bounding box center [94, 365] width 10 height 10
radio input "true"
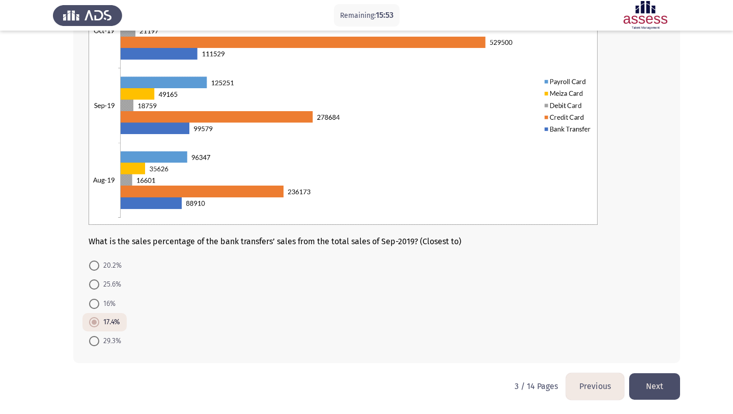
click at [665, 380] on button "Next" at bounding box center [654, 386] width 51 height 26
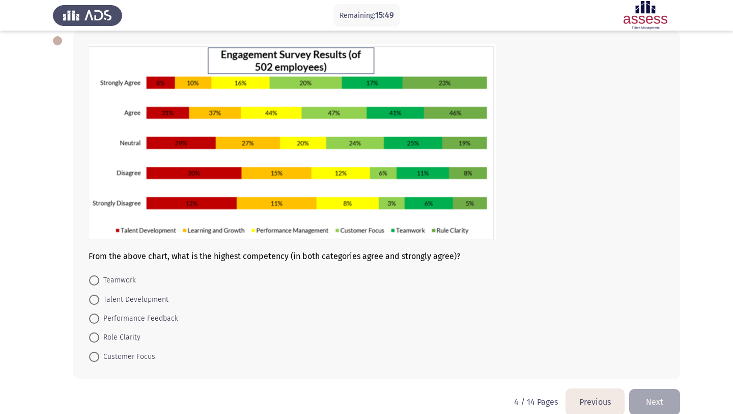
scroll to position [48, 0]
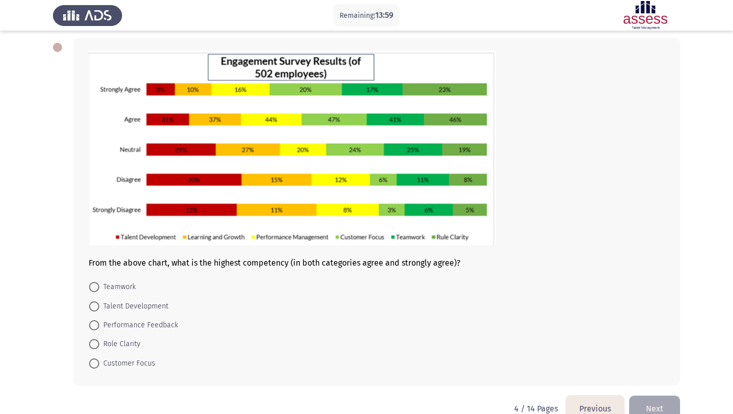
click at [140, 361] on span "Customer Focus" at bounding box center [127, 363] width 56 height 12
click at [99, 361] on input "Customer Focus" at bounding box center [94, 363] width 10 height 10
radio input "true"
click at [659, 397] on button "Next" at bounding box center [654, 407] width 51 height 26
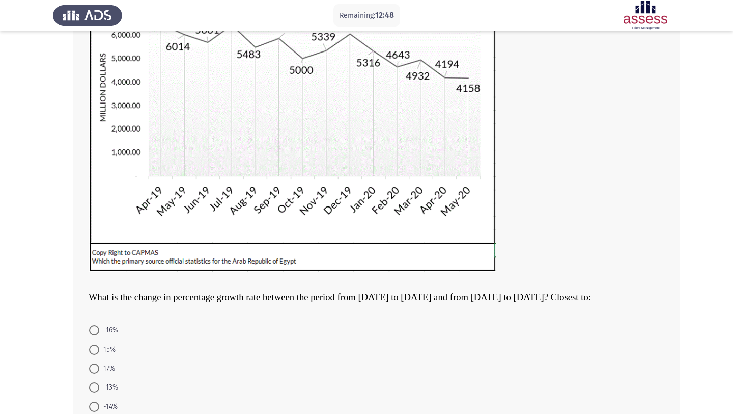
scroll to position [214, 0]
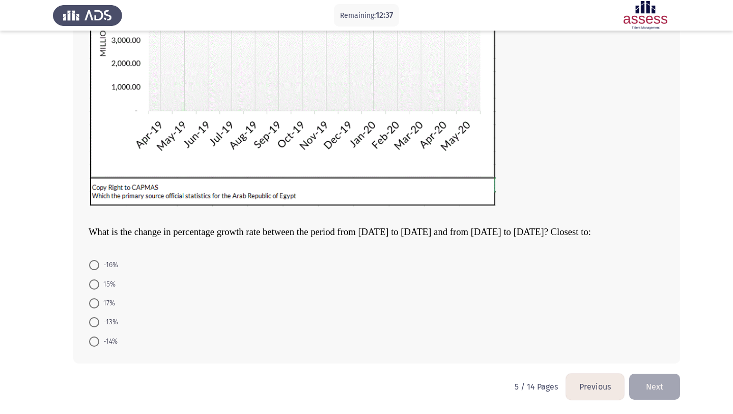
click at [95, 288] on span at bounding box center [94, 284] width 10 height 10
click at [95, 288] on input "15%" at bounding box center [94, 284] width 10 height 10
radio input "true"
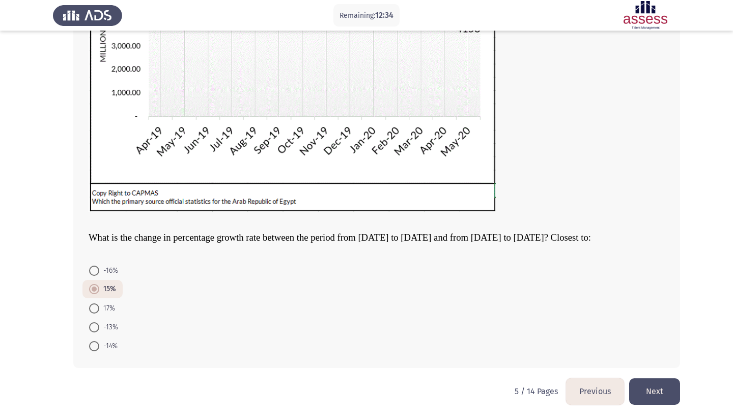
scroll to position [213, 0]
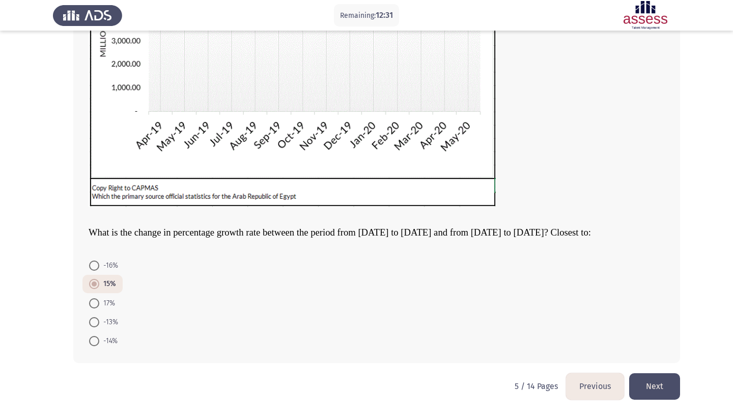
click at [663, 383] on button "Next" at bounding box center [654, 386] width 51 height 26
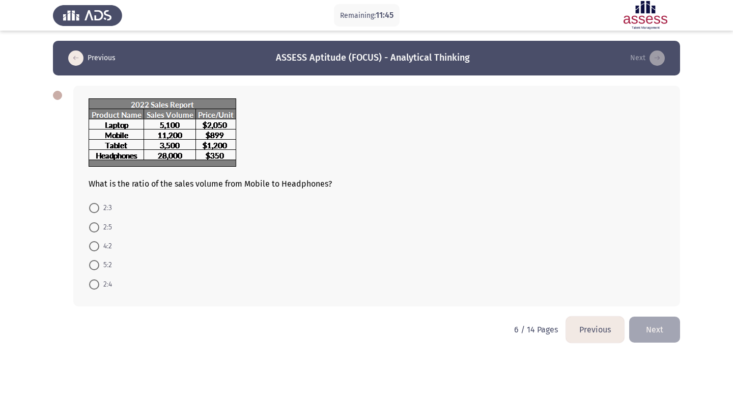
click at [113, 226] on mat-radio-button "2:5" at bounding box center [101, 226] width 36 height 19
click at [112, 226] on span "2:5" at bounding box center [105, 227] width 13 height 12
click at [99, 226] on input "2:5" at bounding box center [94, 227] width 10 height 10
radio input "true"
click at [673, 333] on button "Next" at bounding box center [654, 328] width 51 height 26
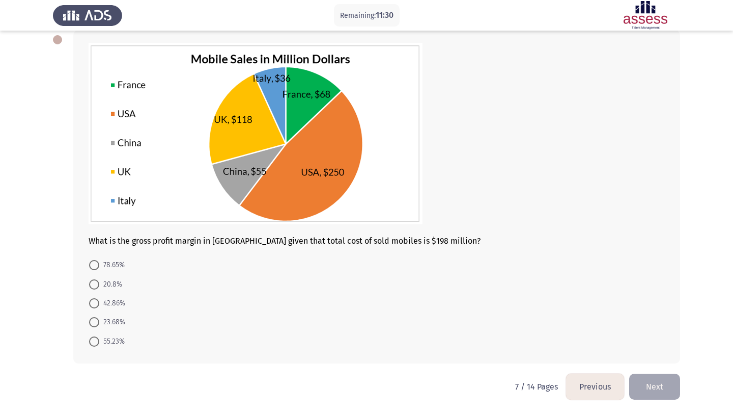
scroll to position [47, 0]
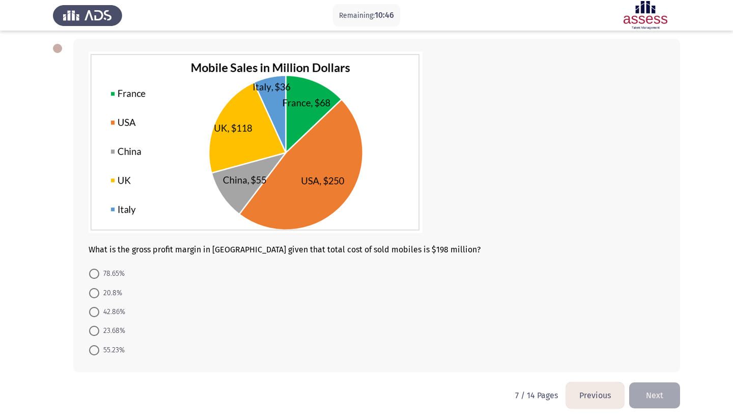
click at [120, 295] on span "20.8%" at bounding box center [110, 293] width 23 height 12
click at [99, 295] on input "20.8%" at bounding box center [94, 293] width 10 height 10
radio input "true"
click at [654, 392] on button "Next" at bounding box center [654, 394] width 51 height 26
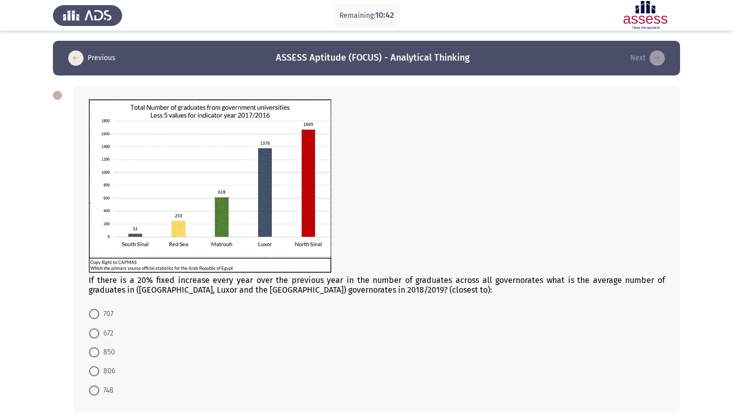
scroll to position [49, 0]
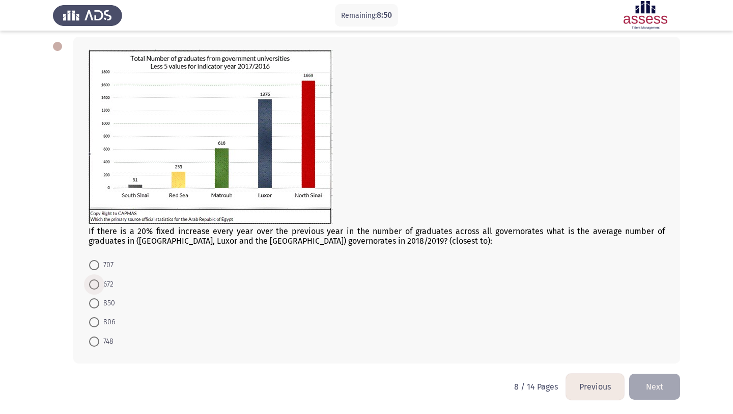
click at [110, 285] on span "672" at bounding box center [106, 284] width 14 height 12
click at [99, 285] on input "672" at bounding box center [94, 284] width 10 height 10
radio input "true"
click at [669, 378] on button "Next" at bounding box center [654, 386] width 51 height 26
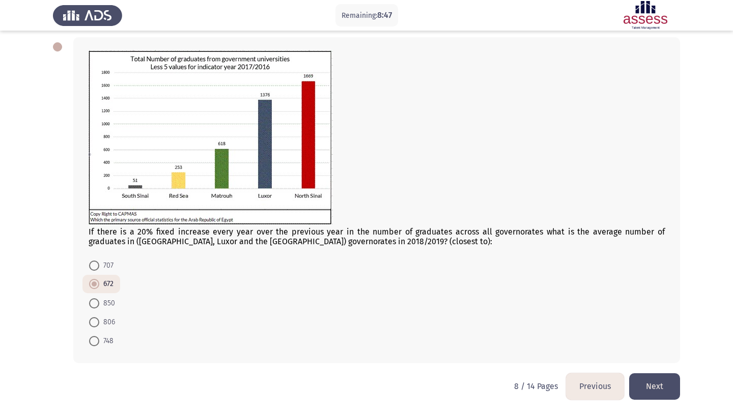
scroll to position [0, 0]
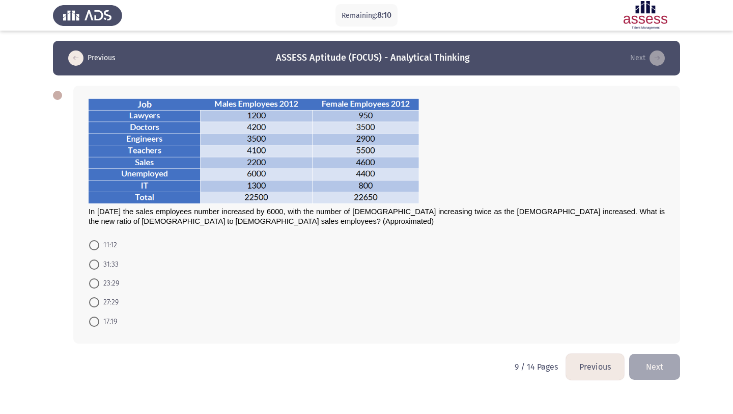
click at [115, 264] on span "31:33" at bounding box center [108, 264] width 19 height 12
click at [99, 264] on input "31:33" at bounding box center [94, 264] width 10 height 10
radio input "true"
click at [670, 364] on button "Next" at bounding box center [654, 365] width 51 height 26
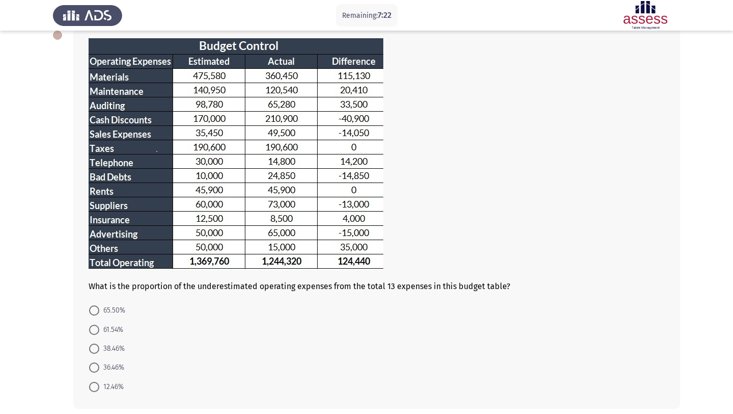
scroll to position [62, 0]
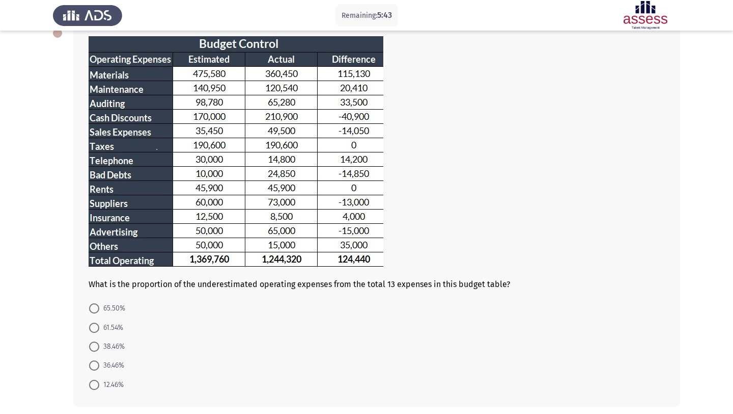
click at [122, 348] on span "38.46%" at bounding box center [111, 346] width 25 height 12
click at [99, 348] on input "38.46%" at bounding box center [94, 346] width 10 height 10
radio input "true"
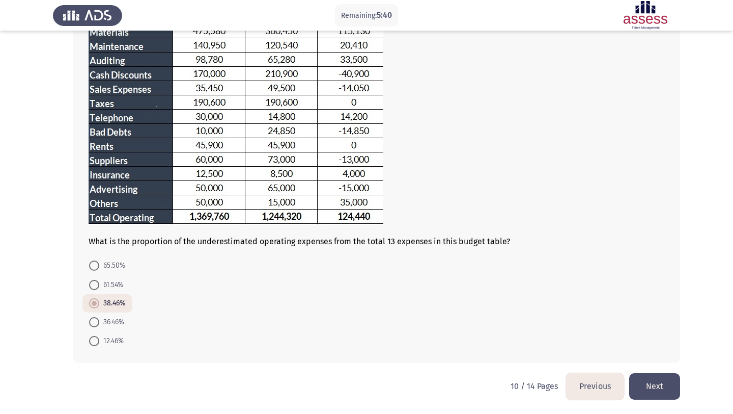
click at [658, 385] on button "Next" at bounding box center [654, 386] width 51 height 26
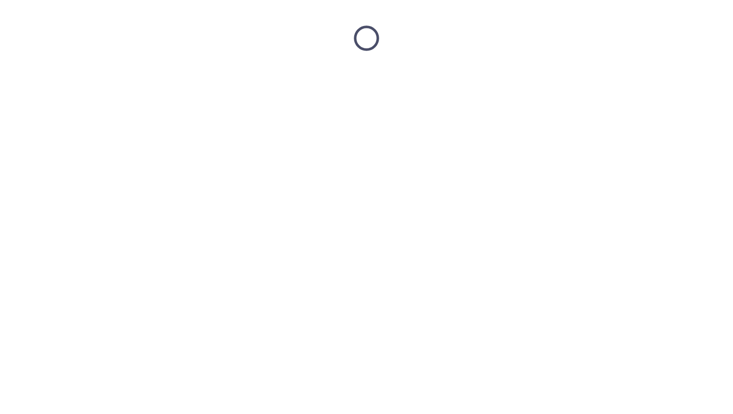
scroll to position [0, 0]
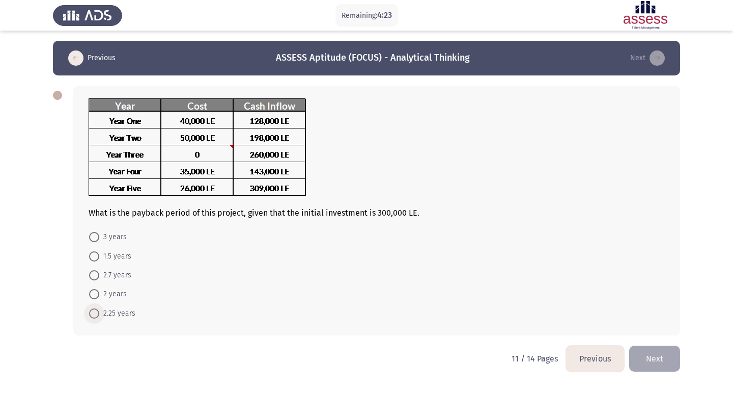
click at [124, 311] on span "2.25 years" at bounding box center [117, 313] width 36 height 12
click at [99, 311] on input "2.25 years" at bounding box center [94, 313] width 10 height 10
radio input "true"
click at [660, 351] on button "Next" at bounding box center [654, 357] width 51 height 26
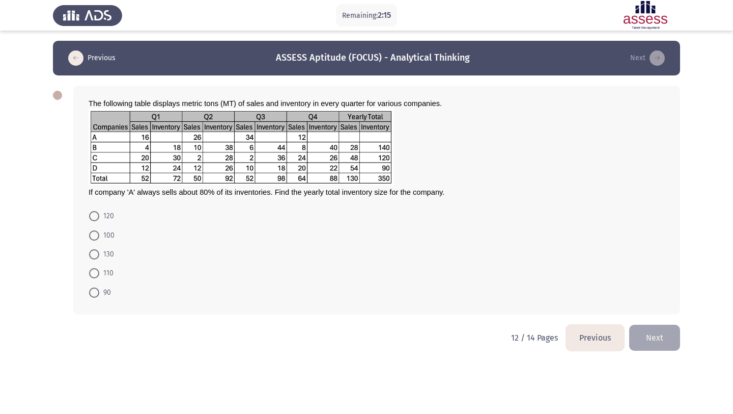
click at [106, 236] on span "100" at bounding box center [106, 235] width 15 height 12
click at [99, 236] on input "100" at bounding box center [94, 235] width 10 height 10
radio input "true"
click at [656, 339] on button "Next" at bounding box center [654, 336] width 51 height 26
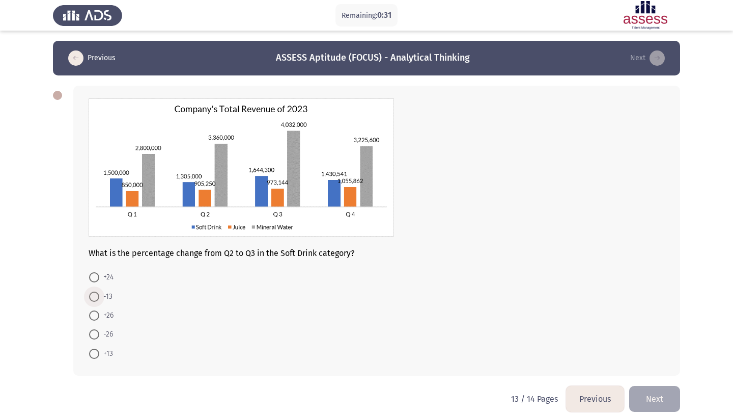
click at [111, 297] on span "-13" at bounding box center [105, 296] width 13 height 12
click at [99, 297] on input "-13" at bounding box center [94, 296] width 10 height 10
radio input "true"
click at [675, 390] on button "Next" at bounding box center [654, 398] width 51 height 26
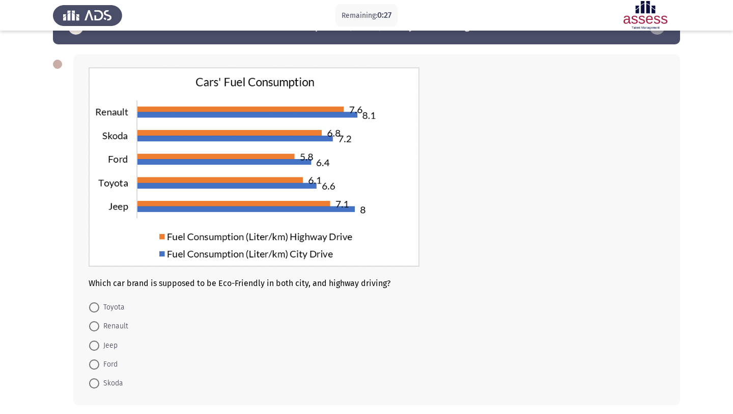
scroll to position [34, 0]
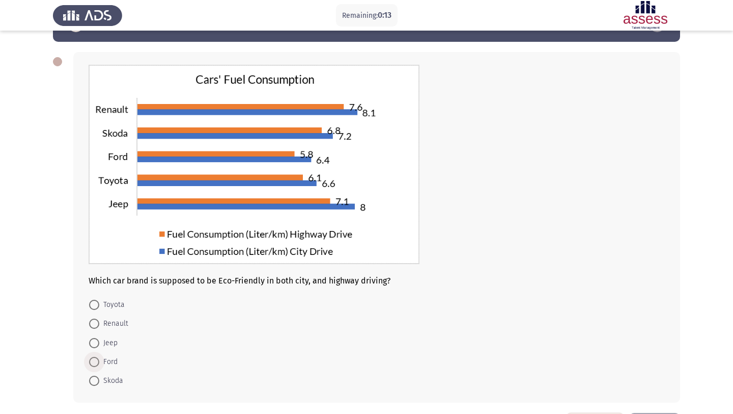
click at [111, 361] on span "Ford" at bounding box center [108, 361] width 18 height 12
click at [99, 361] on input "Ford" at bounding box center [94, 362] width 10 height 10
radio input "true"
click at [117, 302] on span "Toyota" at bounding box center [111, 304] width 25 height 12
click at [99, 302] on input "Toyota" at bounding box center [94, 304] width 10 height 10
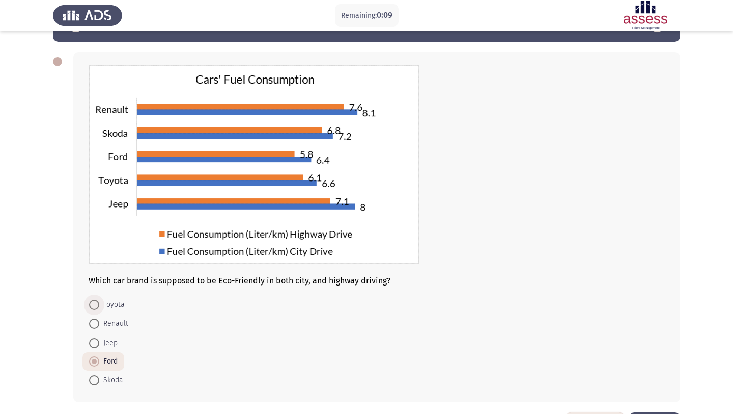
radio input "true"
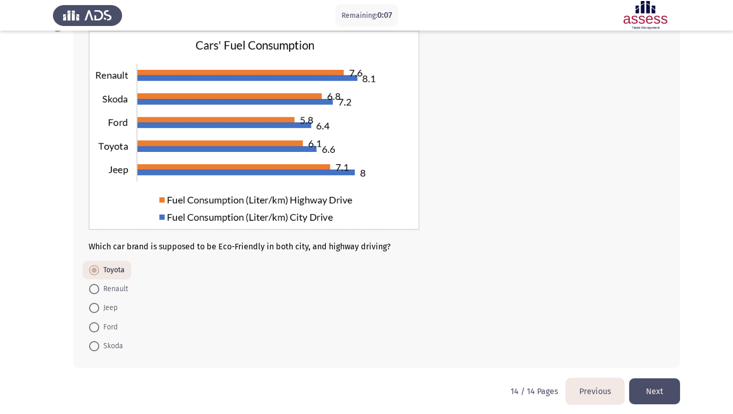
scroll to position [68, 0]
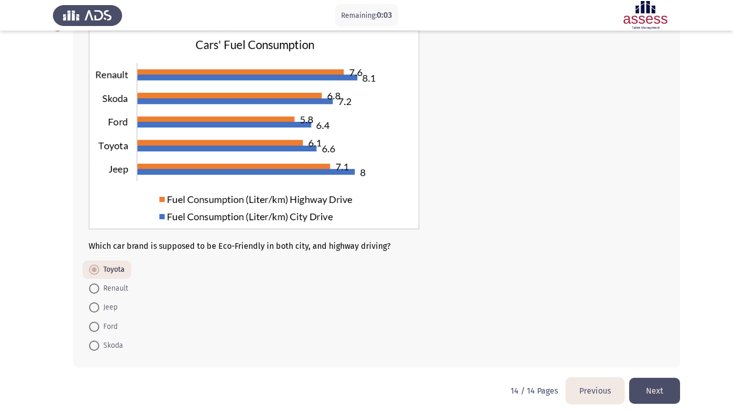
click at [648, 382] on button "Next" at bounding box center [654, 390] width 51 height 26
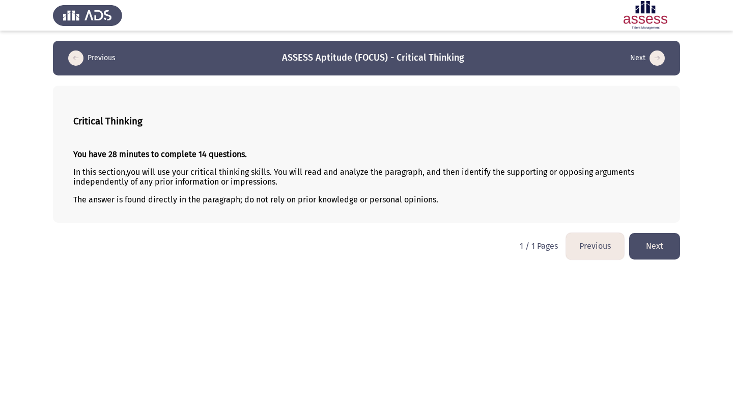
click at [667, 252] on button "Next" at bounding box center [654, 246] width 51 height 26
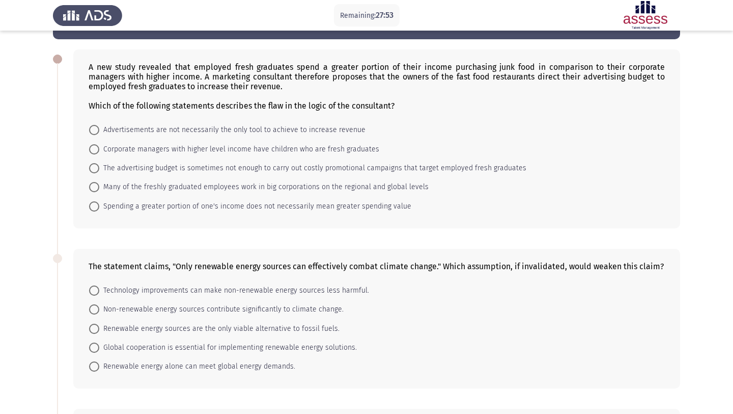
scroll to position [39, 0]
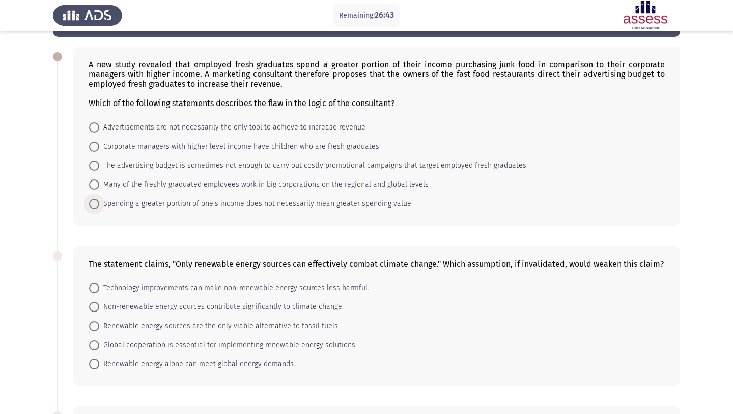
click at [377, 201] on span "Spending a greater portion of one's income does not necessarily mean greater sp…" at bounding box center [255, 204] width 312 height 12
click at [99, 201] on input "Spending a greater portion of one's income does not necessarily mean greater sp…" at bounding box center [94, 204] width 10 height 10
radio input "true"
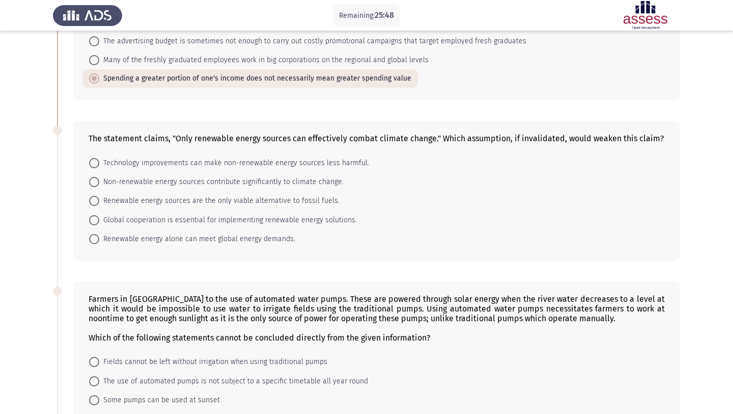
scroll to position [161, 0]
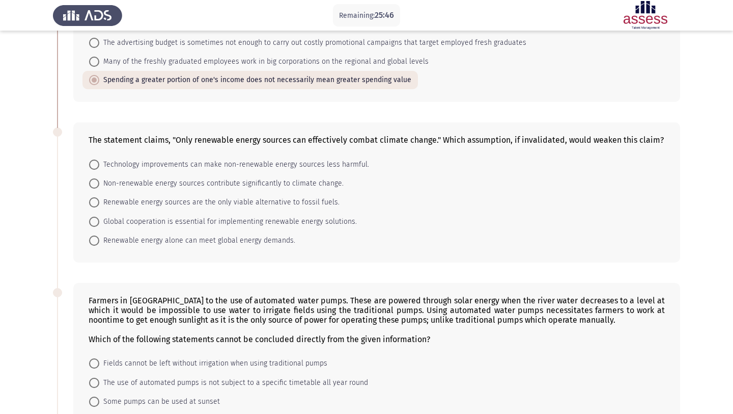
click at [270, 165] on span "Technology improvements can make non-renewable energy sources less harmful." at bounding box center [234, 164] width 270 height 12
click at [99, 165] on input "Technology improvements can make non-renewable energy sources less harmful." at bounding box center [94, 164] width 10 height 10
radio input "true"
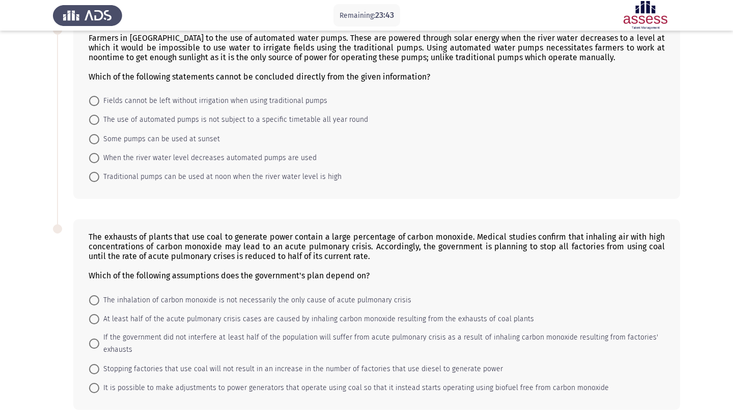
scroll to position [424, 0]
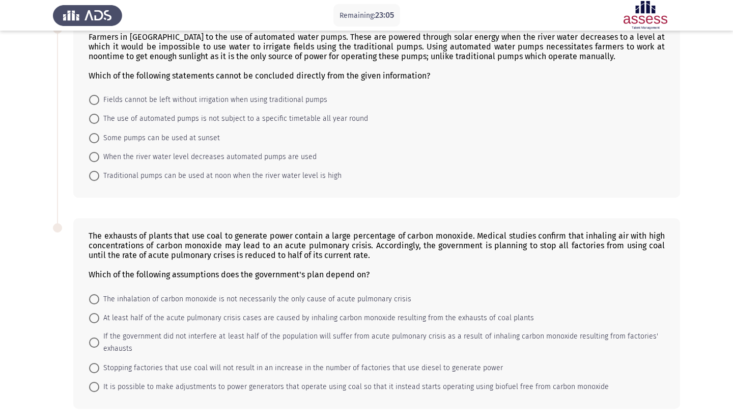
click at [152, 313] on span "At least half of the acute pulmonary crisis cases are caused by inhaling carbon…" at bounding box center [316, 318] width 435 height 12
click at [99, 313] on input "At least half of the acute pulmonary crisis cases are caused by inhaling carbon…" at bounding box center [94, 318] width 10 height 10
radio input "true"
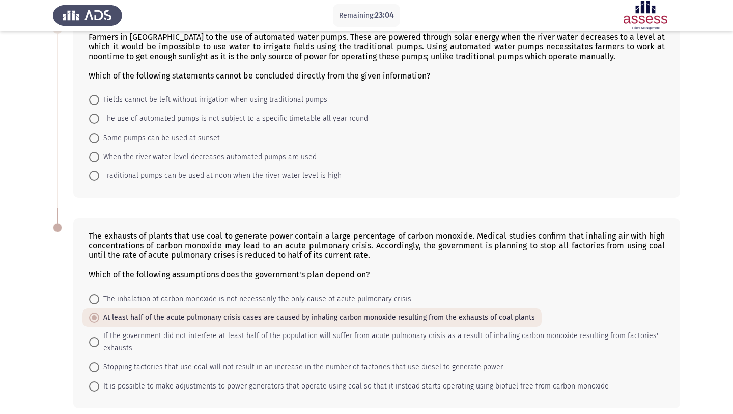
click at [158, 120] on span "The use of automated pumps is not subject to a specific timetable all year round" at bounding box center [233, 119] width 269 height 12
click at [99, 120] on input "The use of automated pumps is not subject to a specific timetable all year round" at bounding box center [94, 119] width 10 height 10
radio input "true"
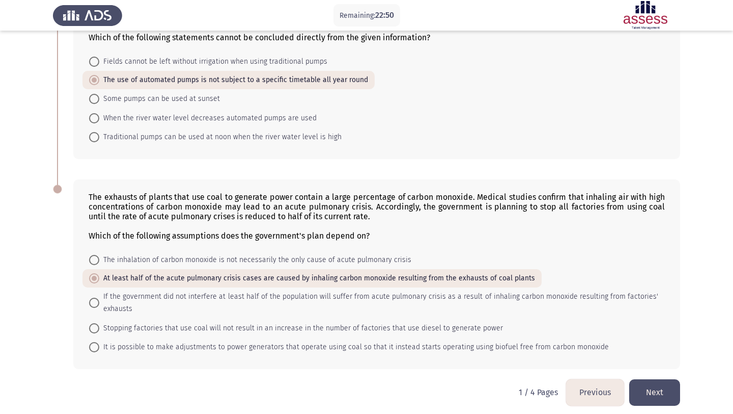
scroll to position [469, 0]
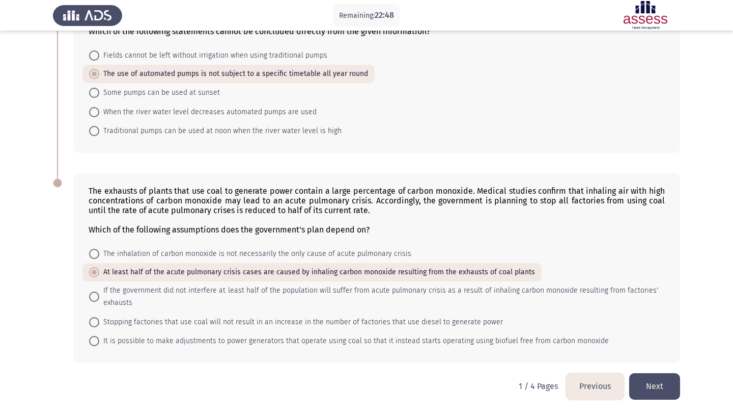
click at [667, 381] on button "Next" at bounding box center [654, 386] width 51 height 26
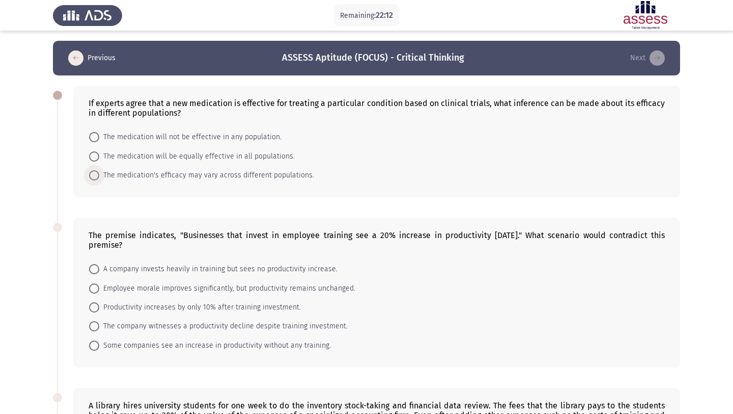
click at [258, 177] on span "The medication's efficacy may vary across different populations." at bounding box center [206, 175] width 215 height 12
click at [99, 177] on input "The medication's efficacy may vary across different populations." at bounding box center [94, 175] width 10 height 10
radio input "true"
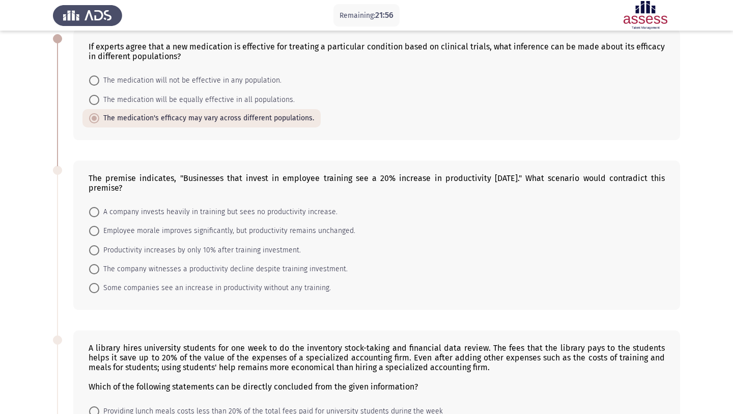
scroll to position [59, 0]
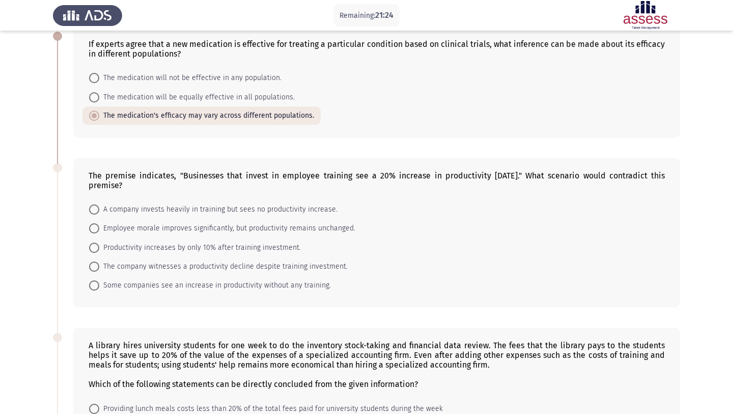
click at [328, 259] on mat-radio-button "The company witnesses a productivity decline despite training investment." at bounding box center [219, 266] width 272 height 19
click at [328, 266] on span "The company witnesses a productivity decline despite training investment." at bounding box center [223, 266] width 249 height 12
click at [99, 266] on input "The company witnesses a productivity decline despite training investment." at bounding box center [94, 266] width 10 height 10
radio input "true"
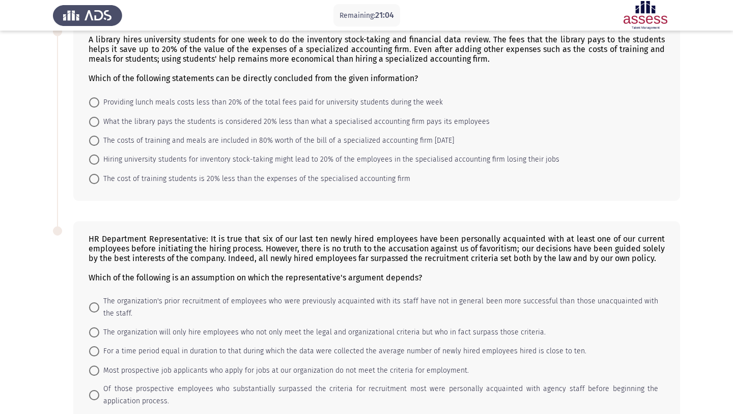
scroll to position [363, 0]
click at [361, 115] on mat-radio-button "What the library pays the students is considered 20% less than what a specialis…" at bounding box center [290, 122] width 414 height 19
click at [364, 121] on span "What the library pays the students is considered 20% less than what a specialis…" at bounding box center [294, 123] width 391 height 12
click at [99, 121] on input "What the library pays the students is considered 20% less than what a specialis…" at bounding box center [94, 123] width 10 height 10
radio input "true"
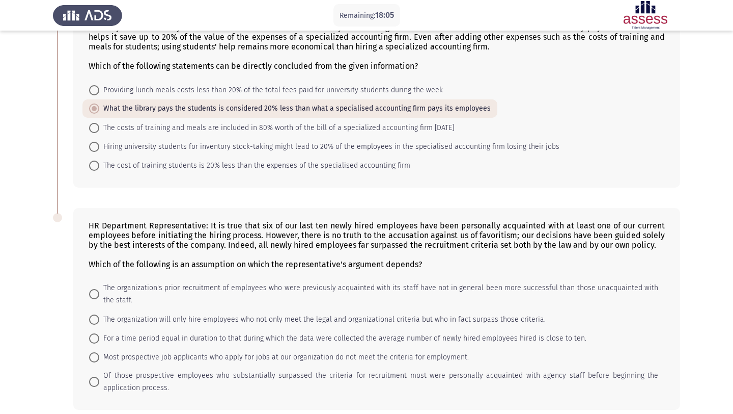
scroll to position [380, 0]
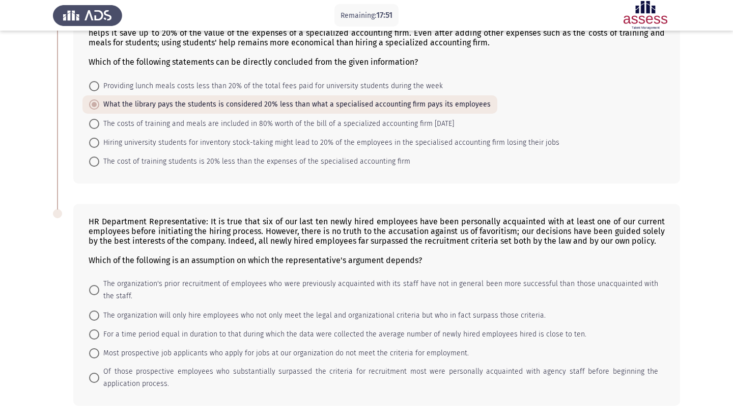
click at [435, 312] on span "The organization will only hire employees who not only meet the legal and organ…" at bounding box center [322, 315] width 447 height 12
click at [99, 312] on input "The organization will only hire employees who not only meet the legal and organ…" at bounding box center [94, 315] width 10 height 10
radio input "true"
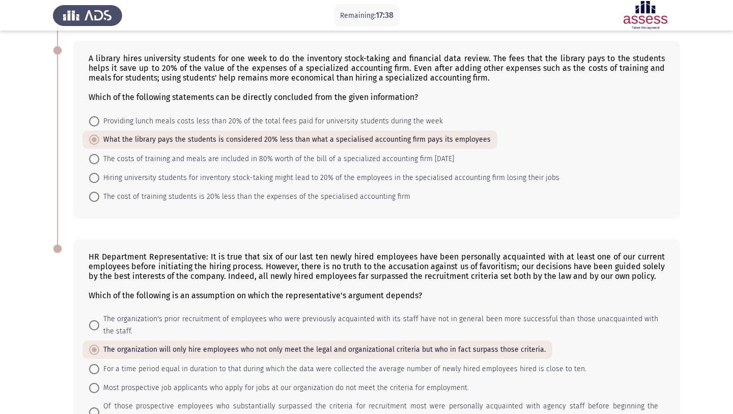
scroll to position [423, 0]
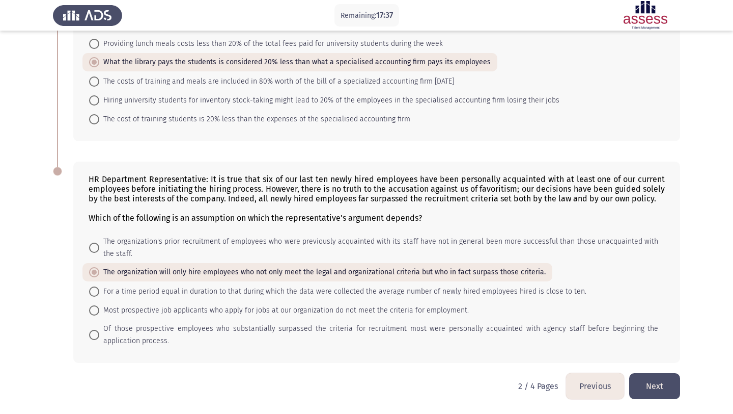
click at [665, 385] on button "Next" at bounding box center [654, 386] width 51 height 26
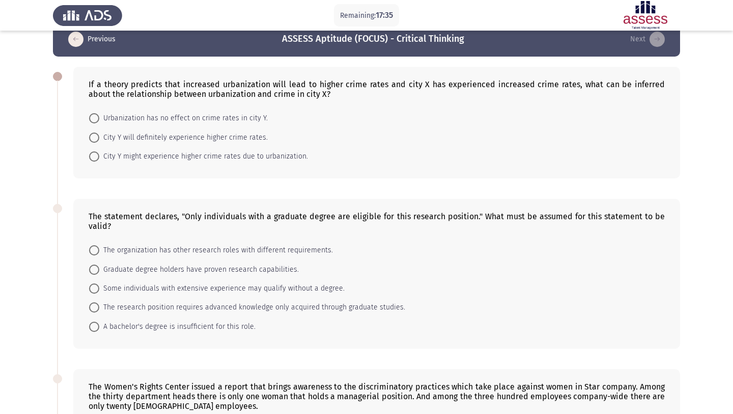
scroll to position [19, 0]
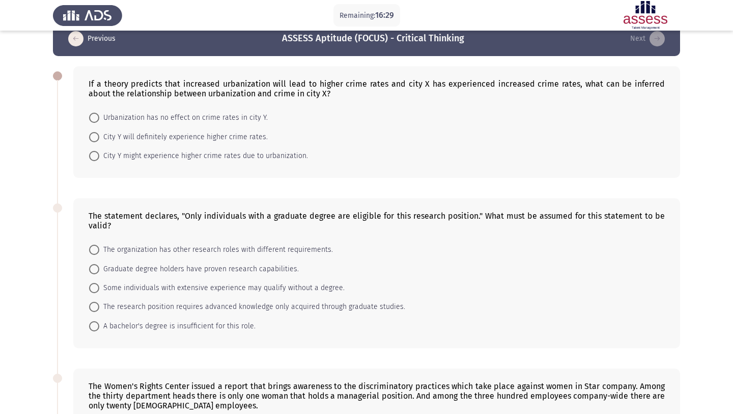
click at [258, 156] on span "City Y might experience higher crime rates due to urbanization." at bounding box center [203, 156] width 209 height 12
click at [99, 156] on input "City Y might experience higher crime rates due to urbanization." at bounding box center [94, 156] width 10 height 10
radio input "true"
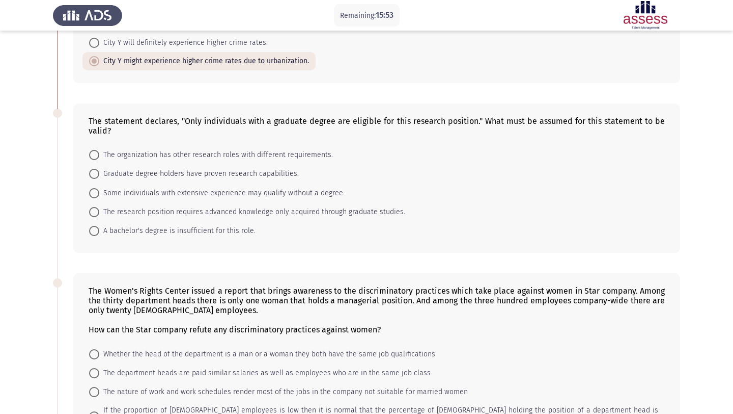
scroll to position [115, 0]
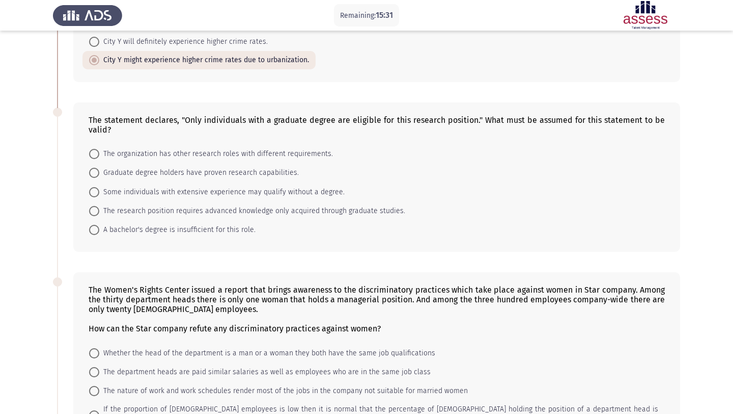
click at [284, 212] on span "The research position requires advanced knowledge only acquired through graduat…" at bounding box center [252, 211] width 306 height 12
click at [99, 212] on input "The research position requires advanced knowledge only acquired through graduat…" at bounding box center [94, 211] width 10 height 10
radio input "true"
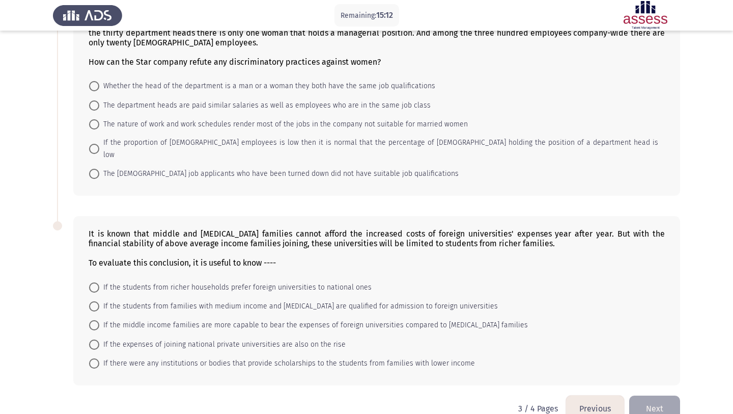
scroll to position [352, 0]
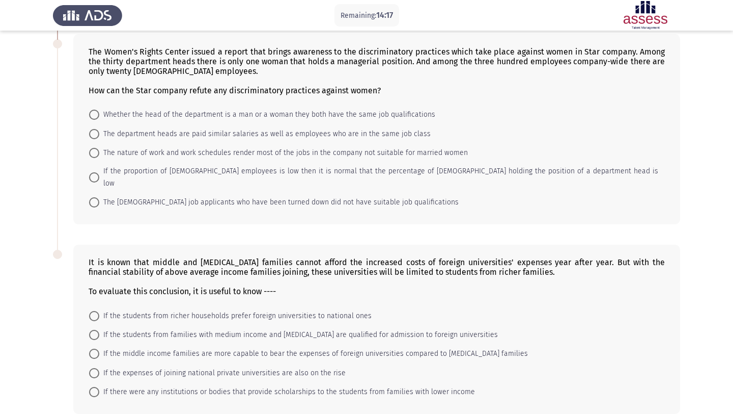
click at [358, 171] on span "If the proportion of [DEMOGRAPHIC_DATA] employees is low then it is normal that…" at bounding box center [378, 177] width 559 height 24
click at [99, 172] on input "If the proportion of [DEMOGRAPHIC_DATA] employees is low then it is normal that…" at bounding box center [94, 177] width 10 height 10
radio input "true"
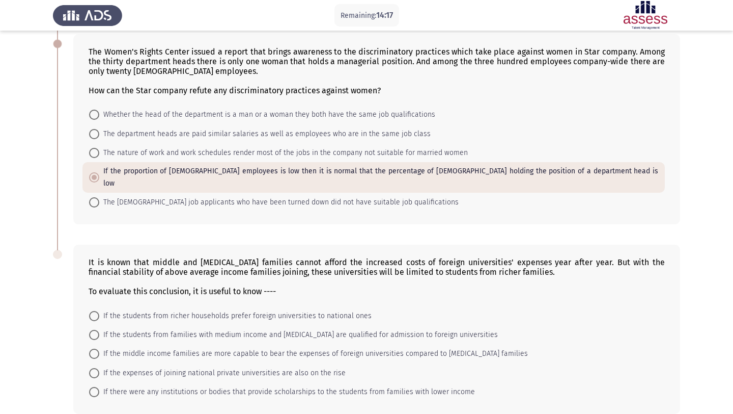
scroll to position [391, 0]
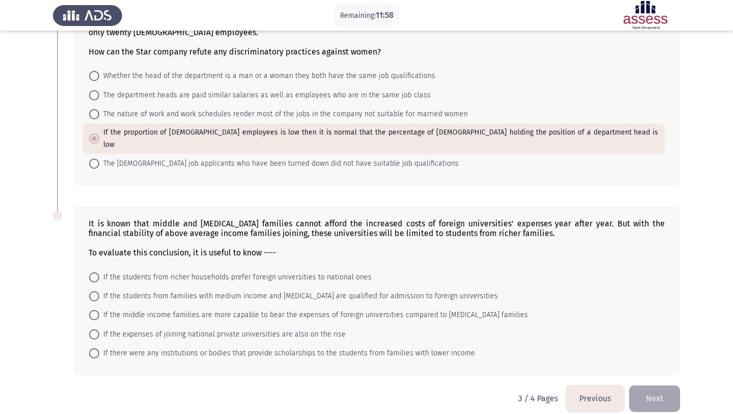
click at [262, 328] on span "If the expenses of joining national private universities are also on the rise" at bounding box center [222, 334] width 246 height 12
click at [99, 329] on input "If the expenses of joining national private universities are also on the rise" at bounding box center [94, 334] width 10 height 10
radio input "true"
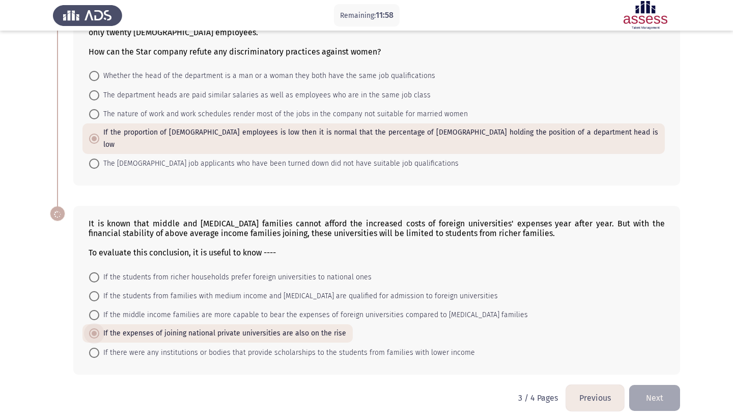
scroll to position [390, 0]
click at [642, 386] on button "Next" at bounding box center [654, 399] width 51 height 26
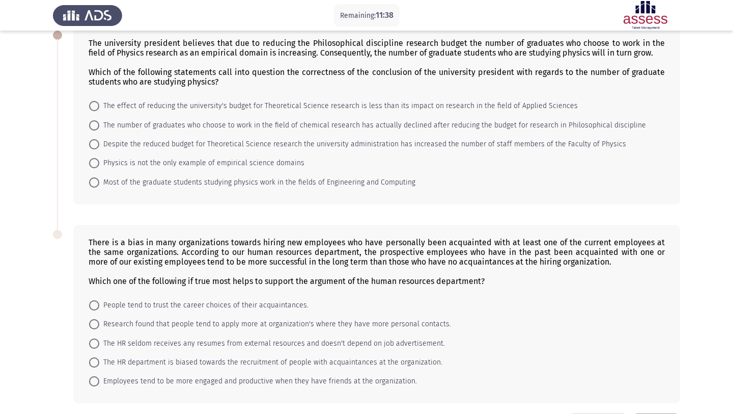
scroll to position [52, 0]
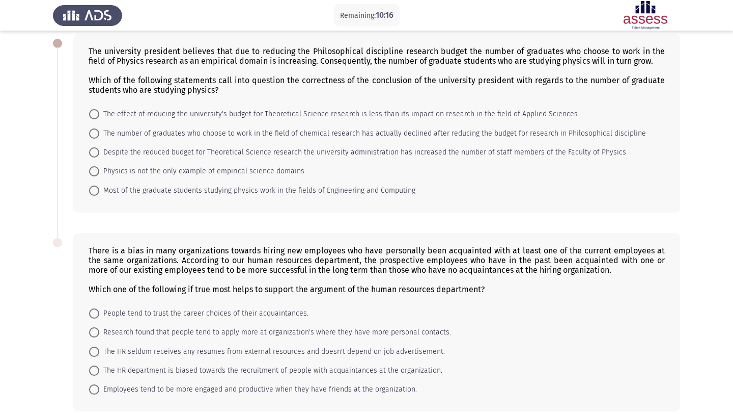
click at [311, 136] on span "The number of graduates who choose to work in the field of chemical research ha…" at bounding box center [372, 133] width 547 height 12
click at [99, 136] on input "The number of graduates who choose to work in the field of chemical research ha…" at bounding box center [94, 133] width 10 height 10
radio input "true"
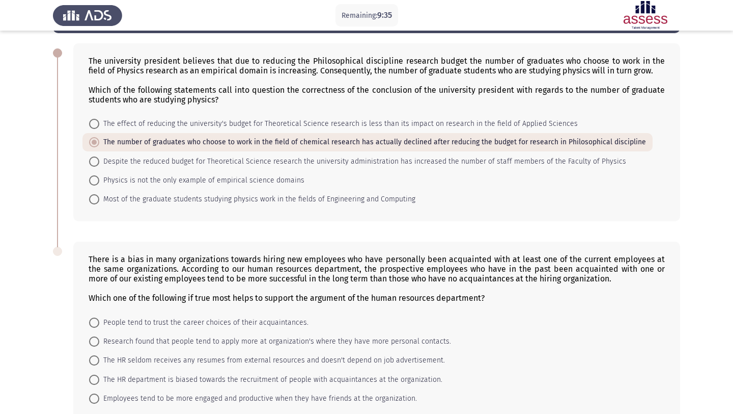
scroll to position [0, 0]
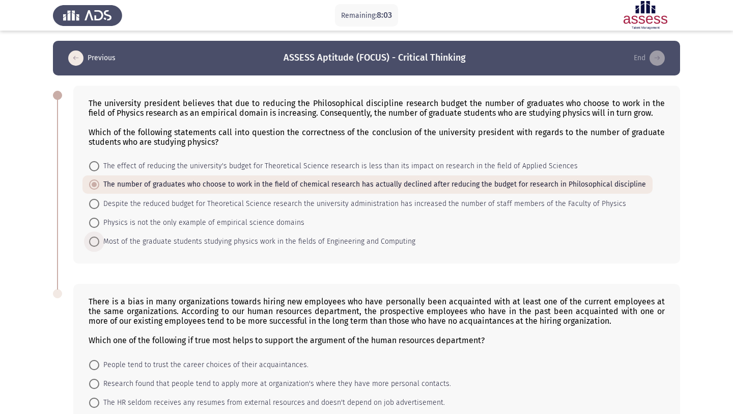
click at [373, 237] on span "Most of the graduate students studying physics work in the fields of Engineerin…" at bounding box center [257, 241] width 316 height 12
click at [99, 237] on input "Most of the graduate students studying physics work in the fields of Engineerin…" at bounding box center [94, 241] width 10 height 10
radio input "true"
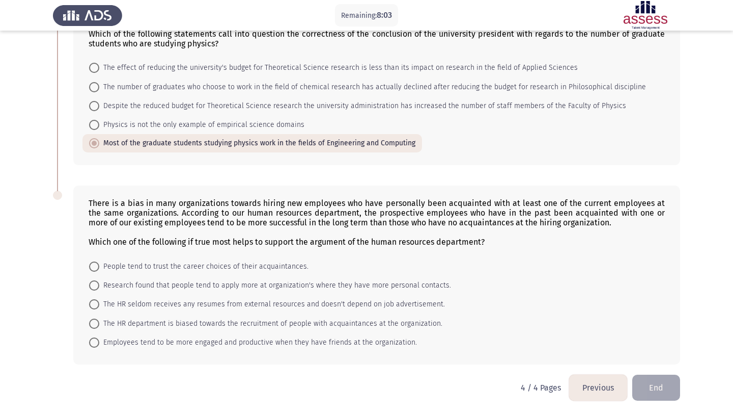
scroll to position [100, 0]
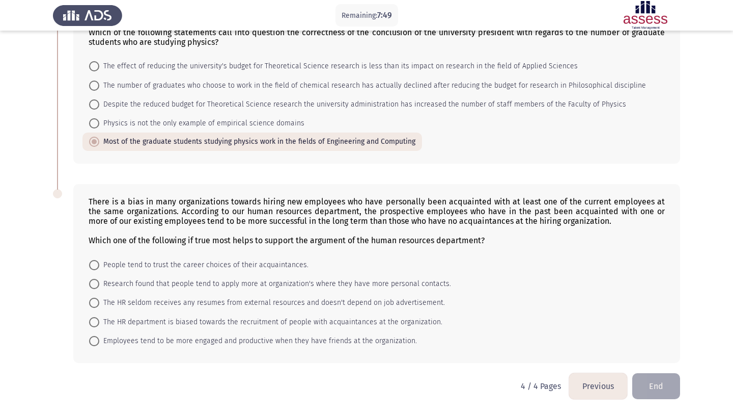
click at [354, 346] on span "Employees tend to be more engaged and productive when they have friends at the …" at bounding box center [258, 341] width 318 height 12
click at [99, 346] on input "Employees tend to be more engaged and productive when they have friends at the …" at bounding box center [94, 341] width 10 height 10
radio input "true"
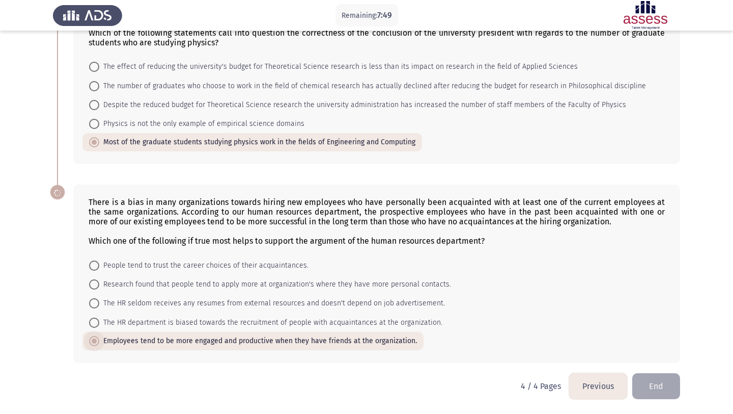
scroll to position [99, 0]
click at [664, 385] on button "End" at bounding box center [657, 386] width 48 height 26
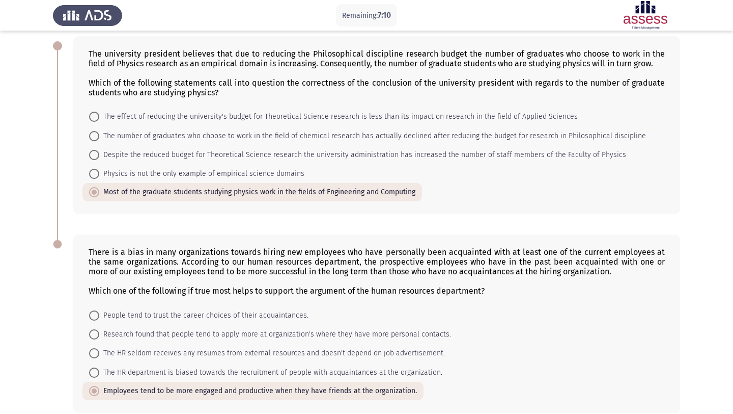
scroll to position [0, 0]
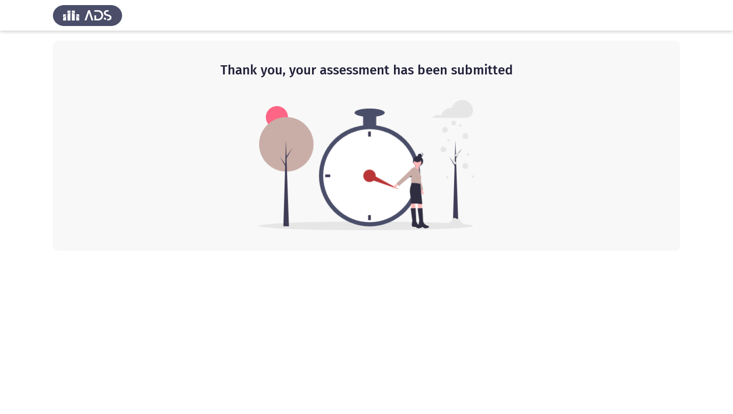
click at [713, 251] on html "Thank you, your assessment has been submitted" at bounding box center [366, 125] width 733 height 251
